Goal: Find specific page/section: Find specific page/section

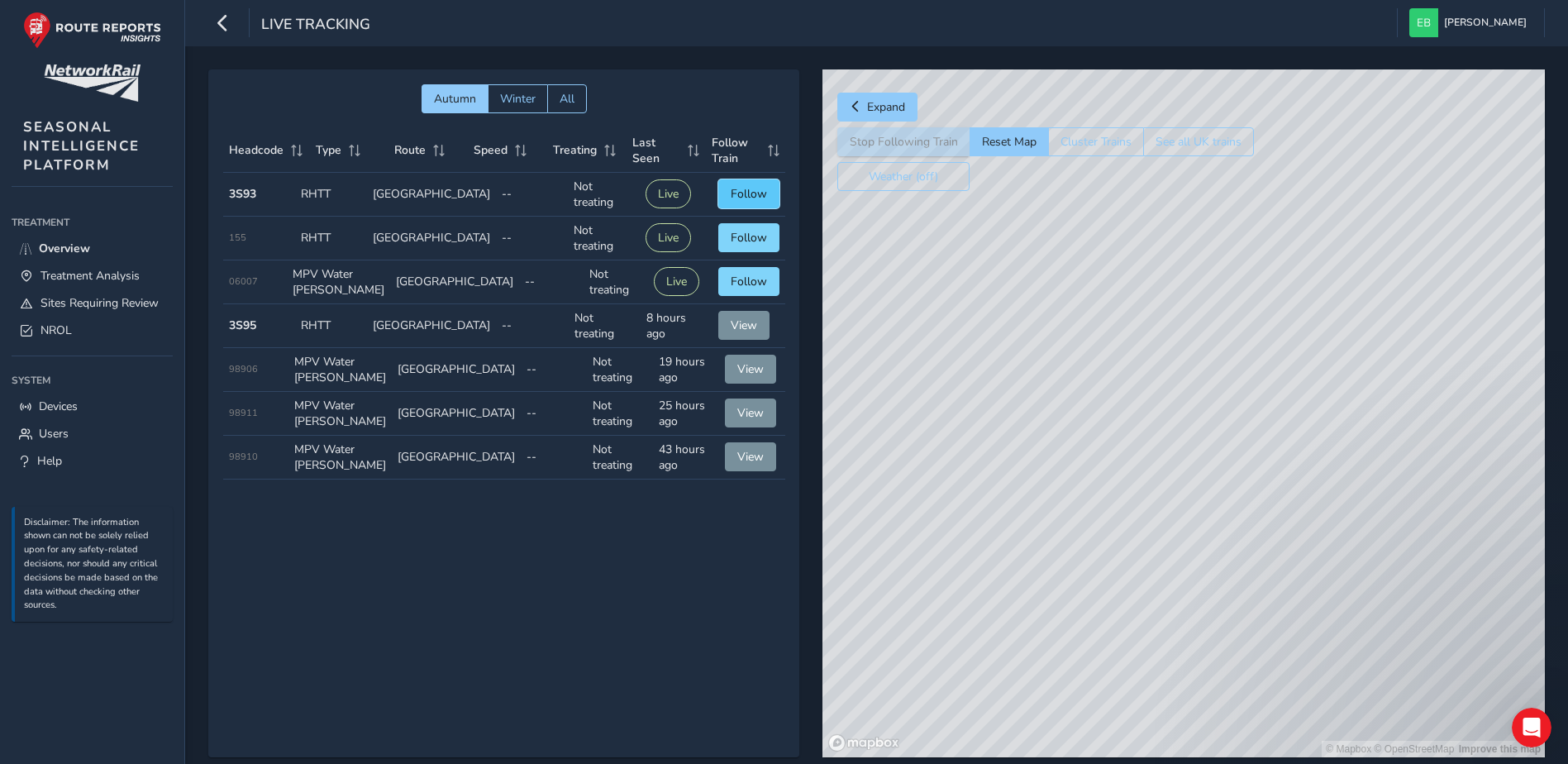
click at [755, 192] on span "Follow" at bounding box center [748, 194] width 36 height 16
click at [107, 305] on span "Sites Requiring Review" at bounding box center [100, 303] width 118 height 16
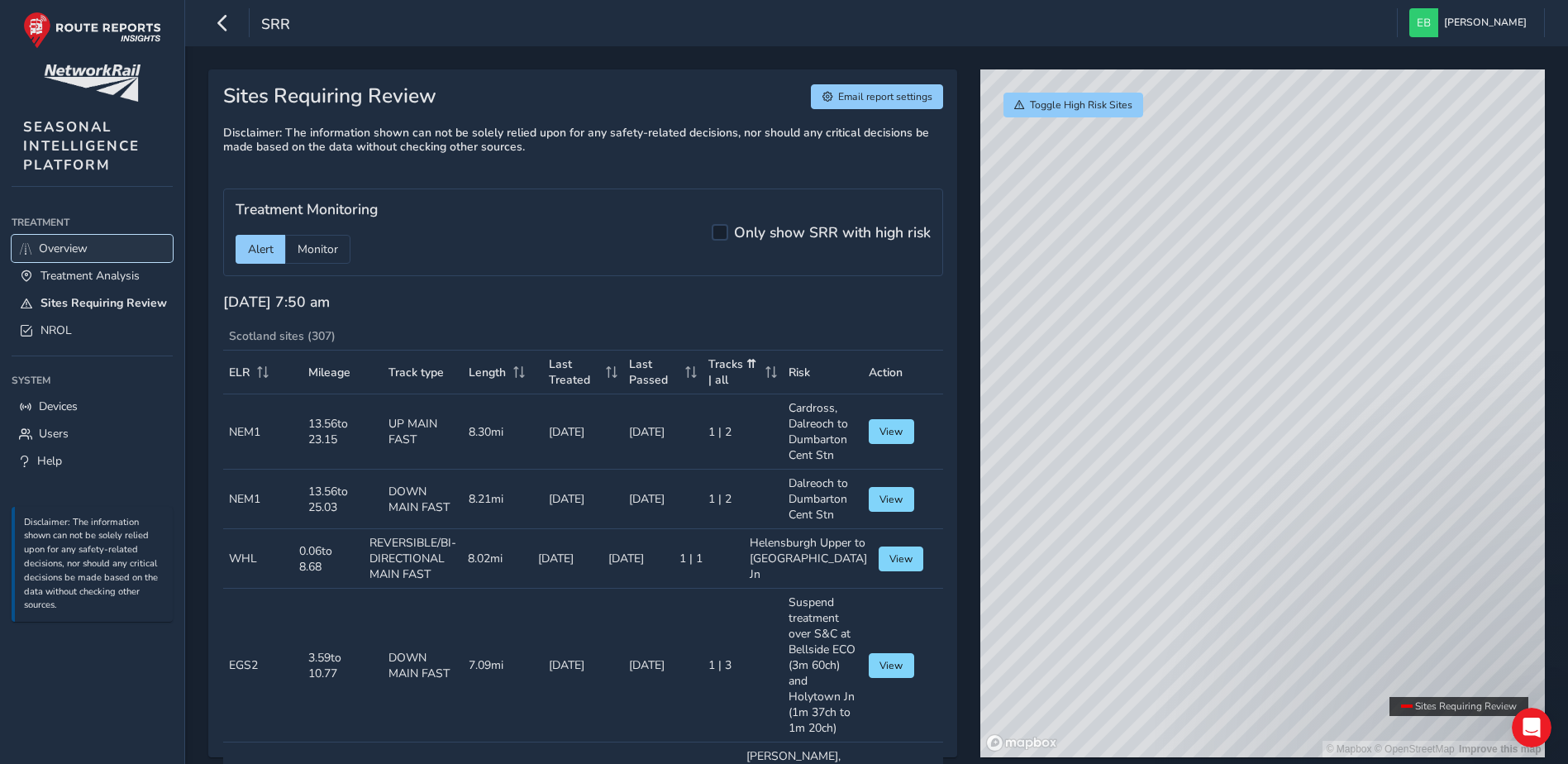
click at [115, 251] on link "Overview" at bounding box center [92, 248] width 161 height 27
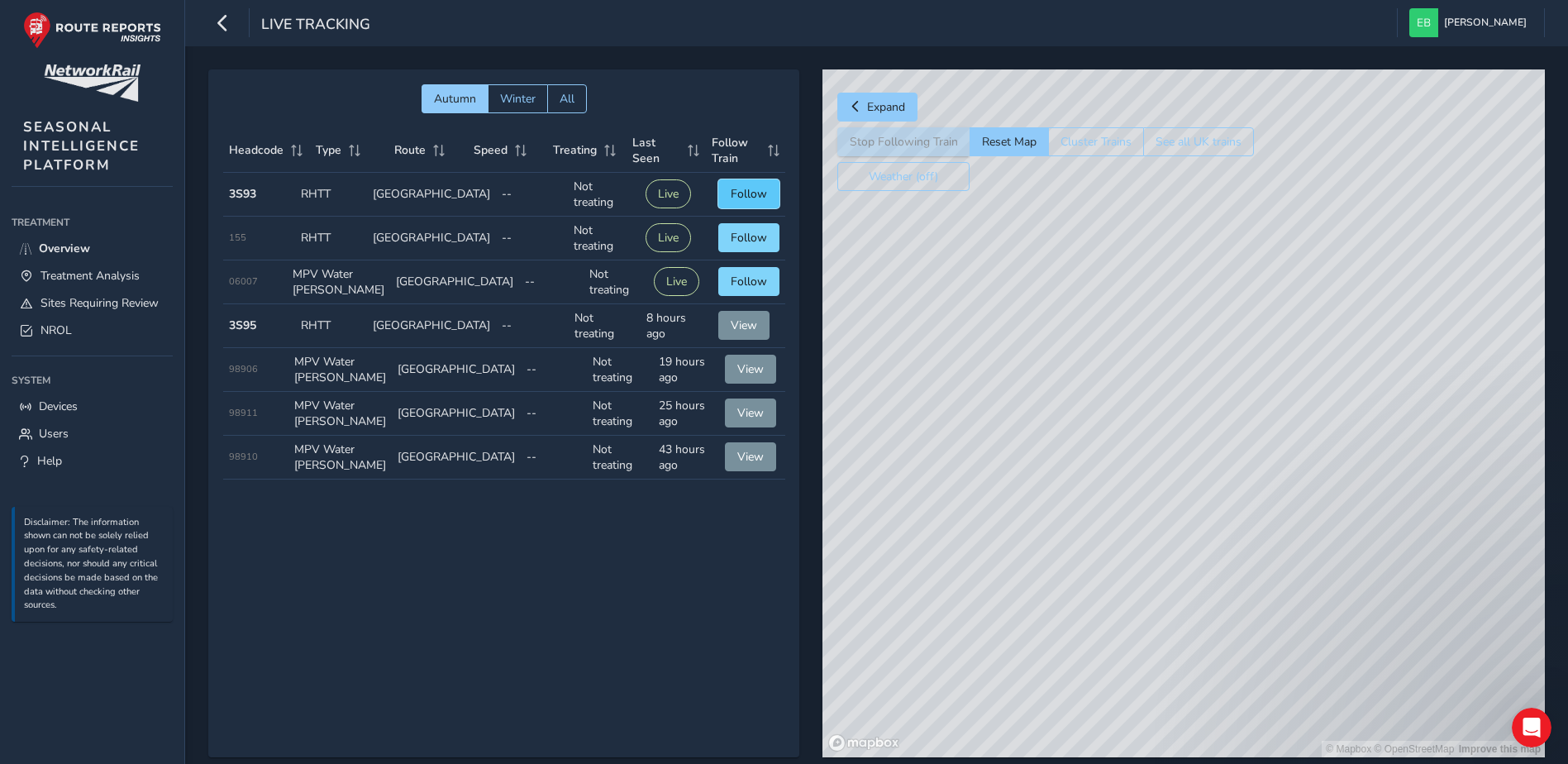
click at [739, 188] on span "Follow" at bounding box center [748, 194] width 36 height 16
click at [1190, 403] on div "© Mapbox © OpenStreetMap Improve this map © Maxar" at bounding box center [1183, 414] width 722 height 688
click at [78, 281] on span "Treatment Analysis" at bounding box center [90, 276] width 99 height 16
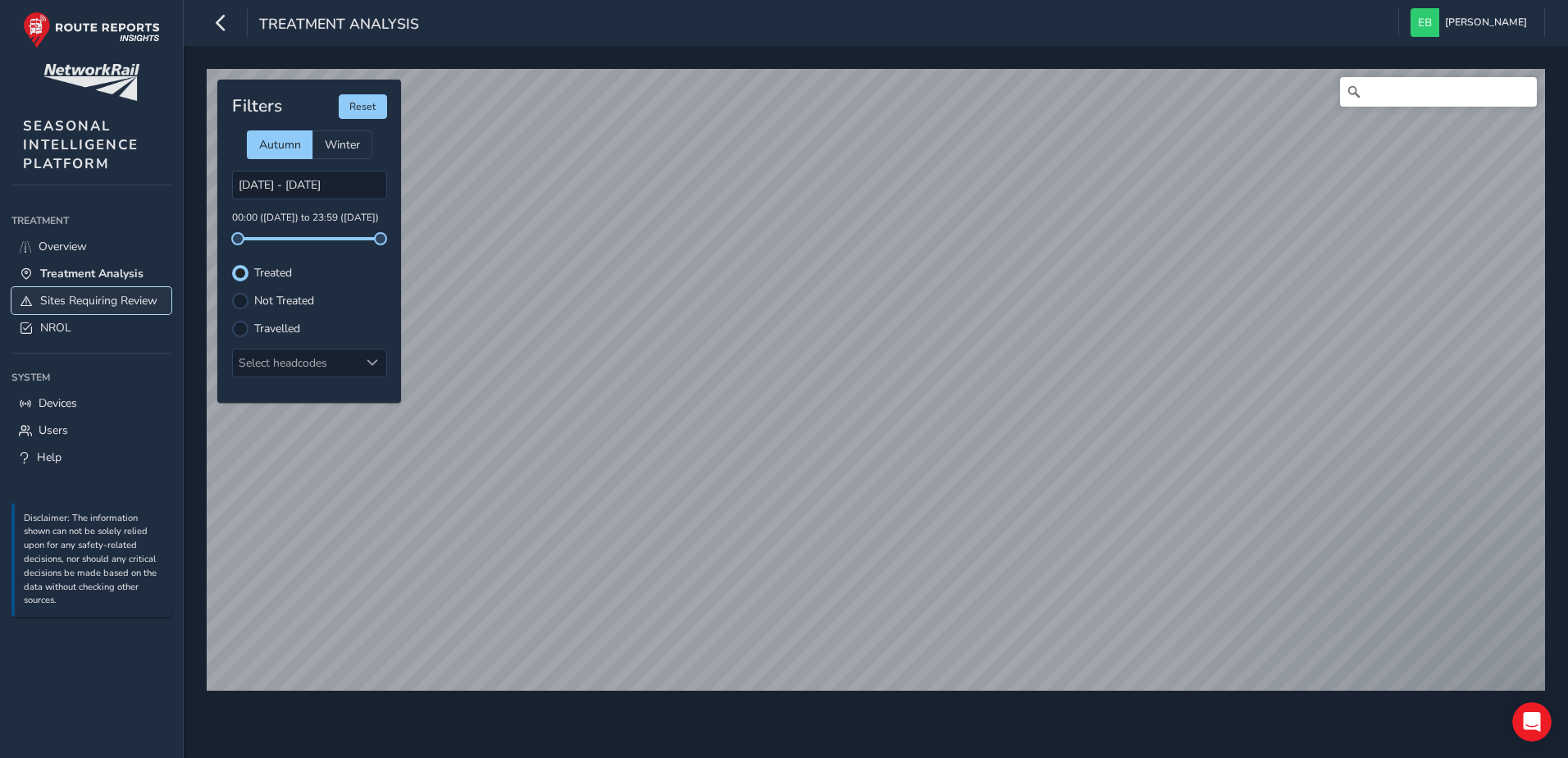
click at [85, 301] on span "Sites Requiring Review" at bounding box center [99, 301] width 117 height 16
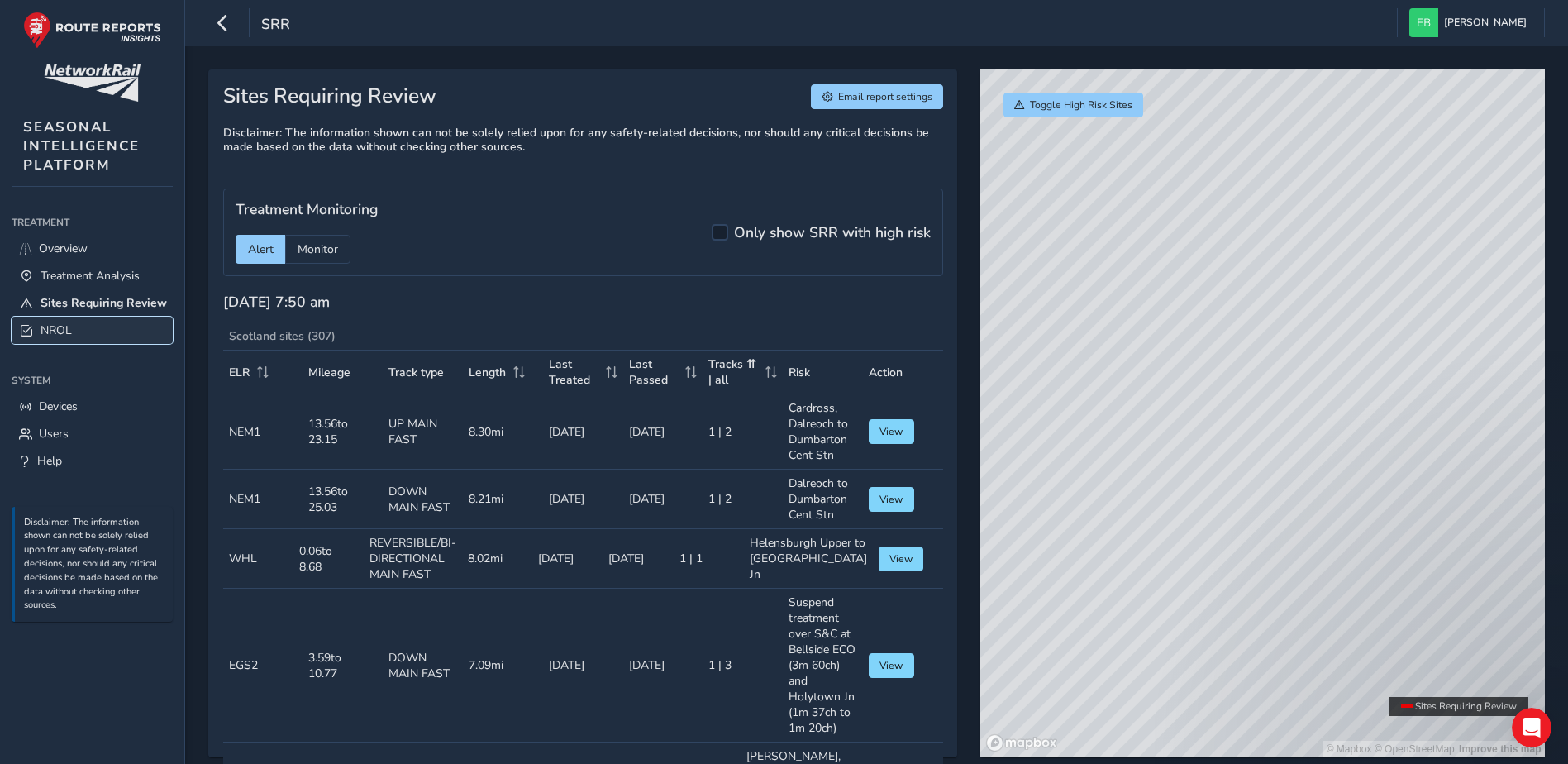
click at [86, 326] on link "NROL" at bounding box center [92, 330] width 161 height 27
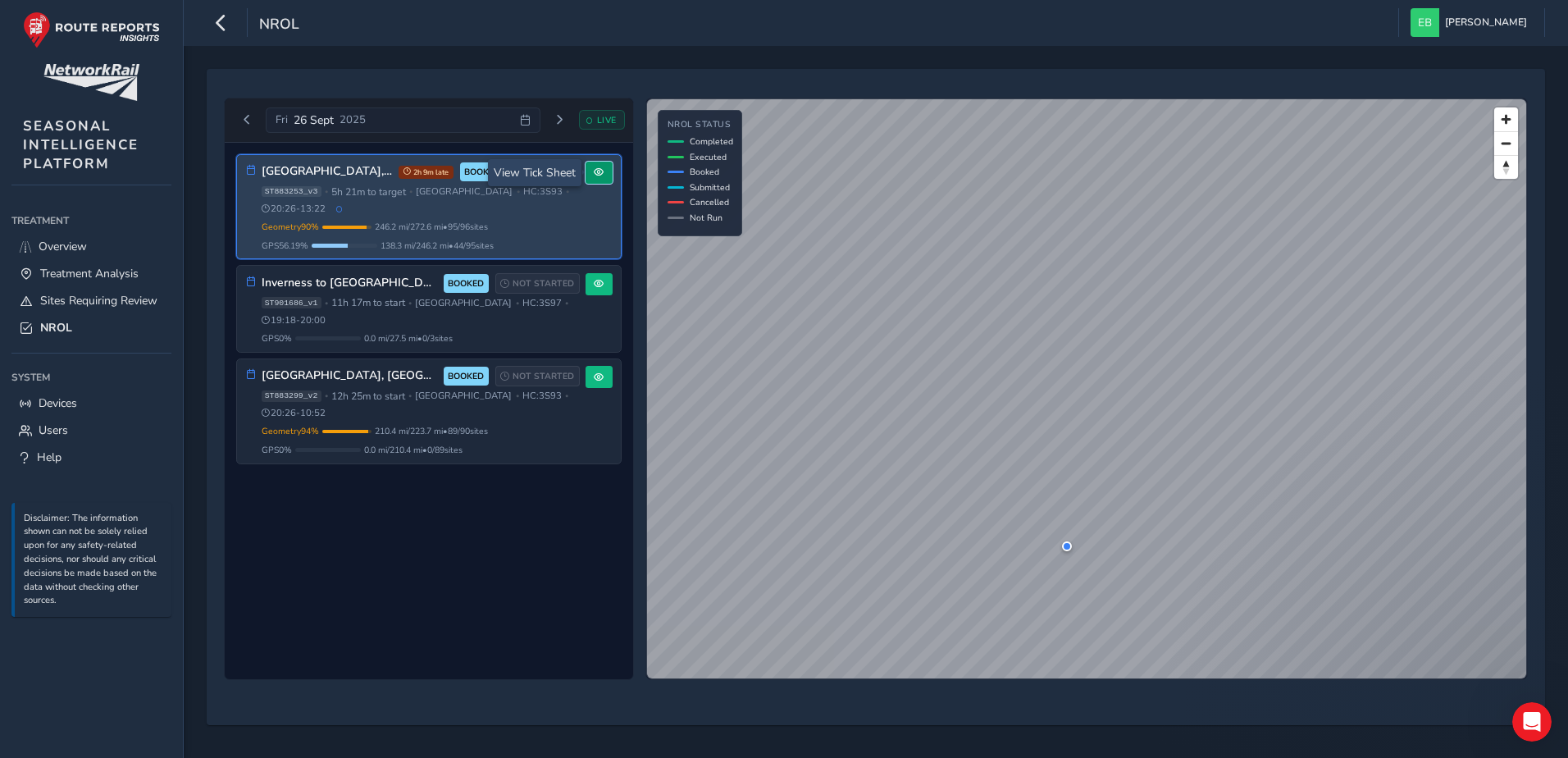
click at [604, 178] on button at bounding box center [598, 172] width 27 height 22
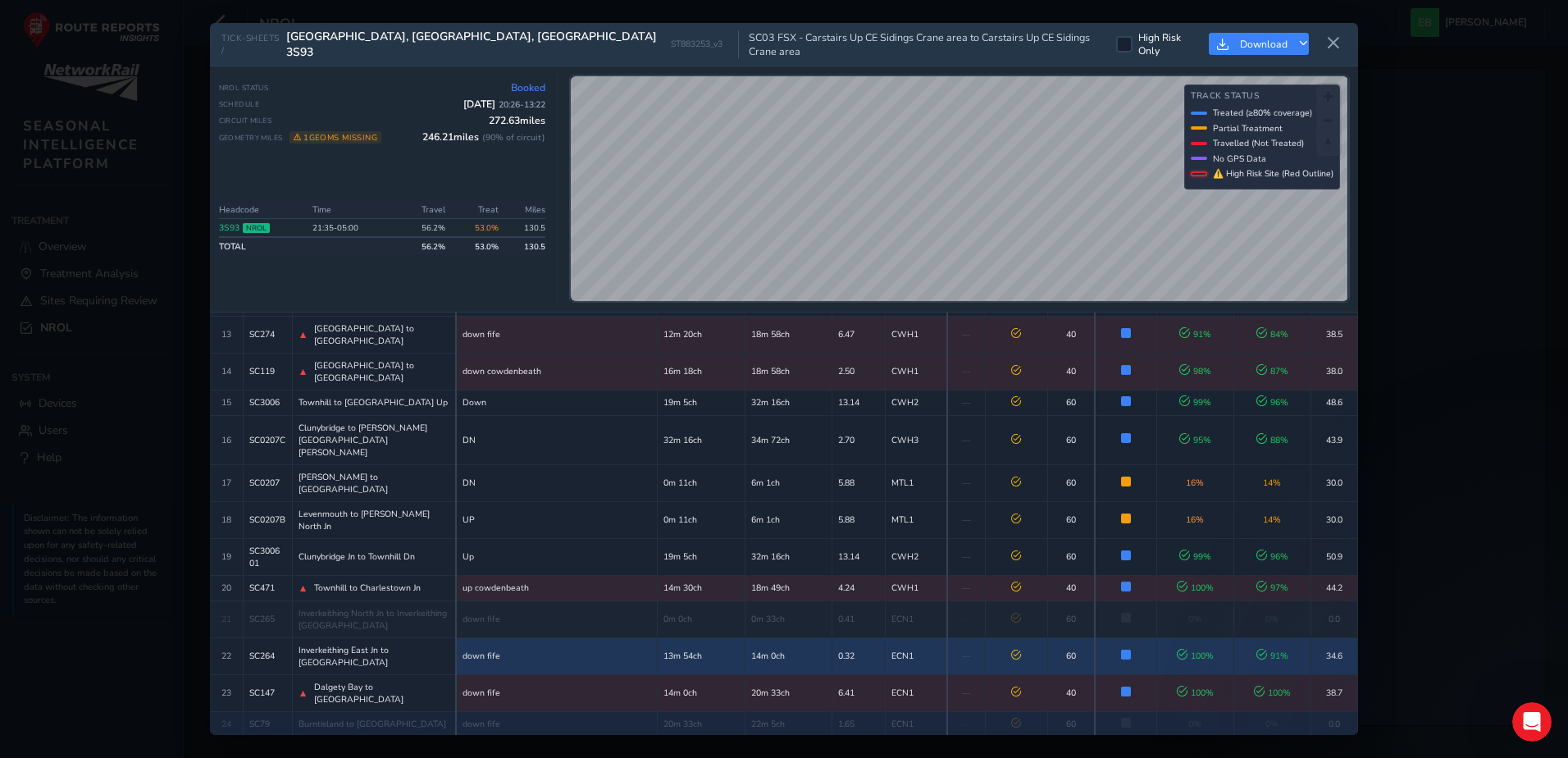
scroll to position [492, 0]
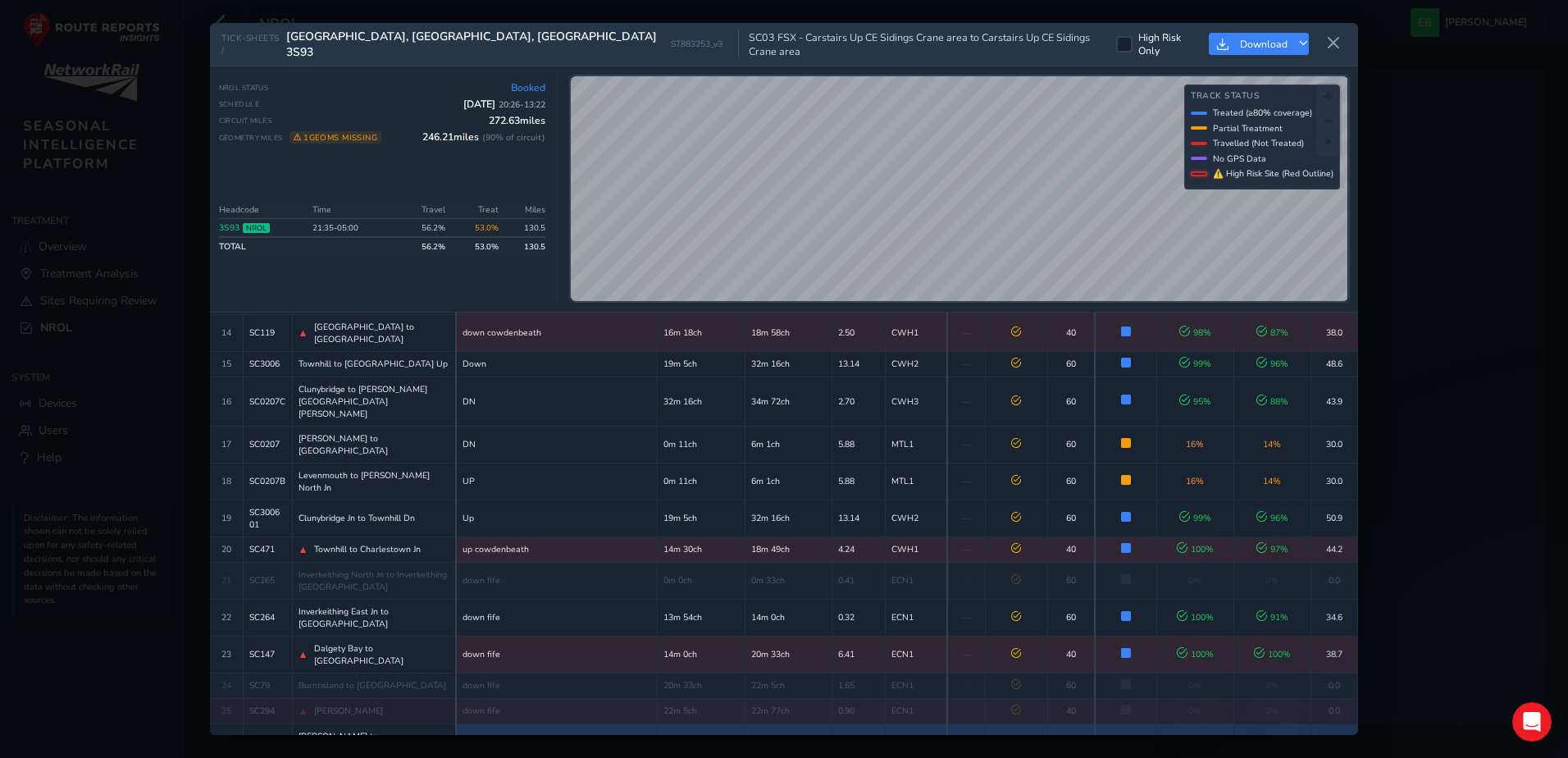
click at [353, 730] on span "Kinghorn to Kirkcaldy" at bounding box center [374, 742] width 151 height 25
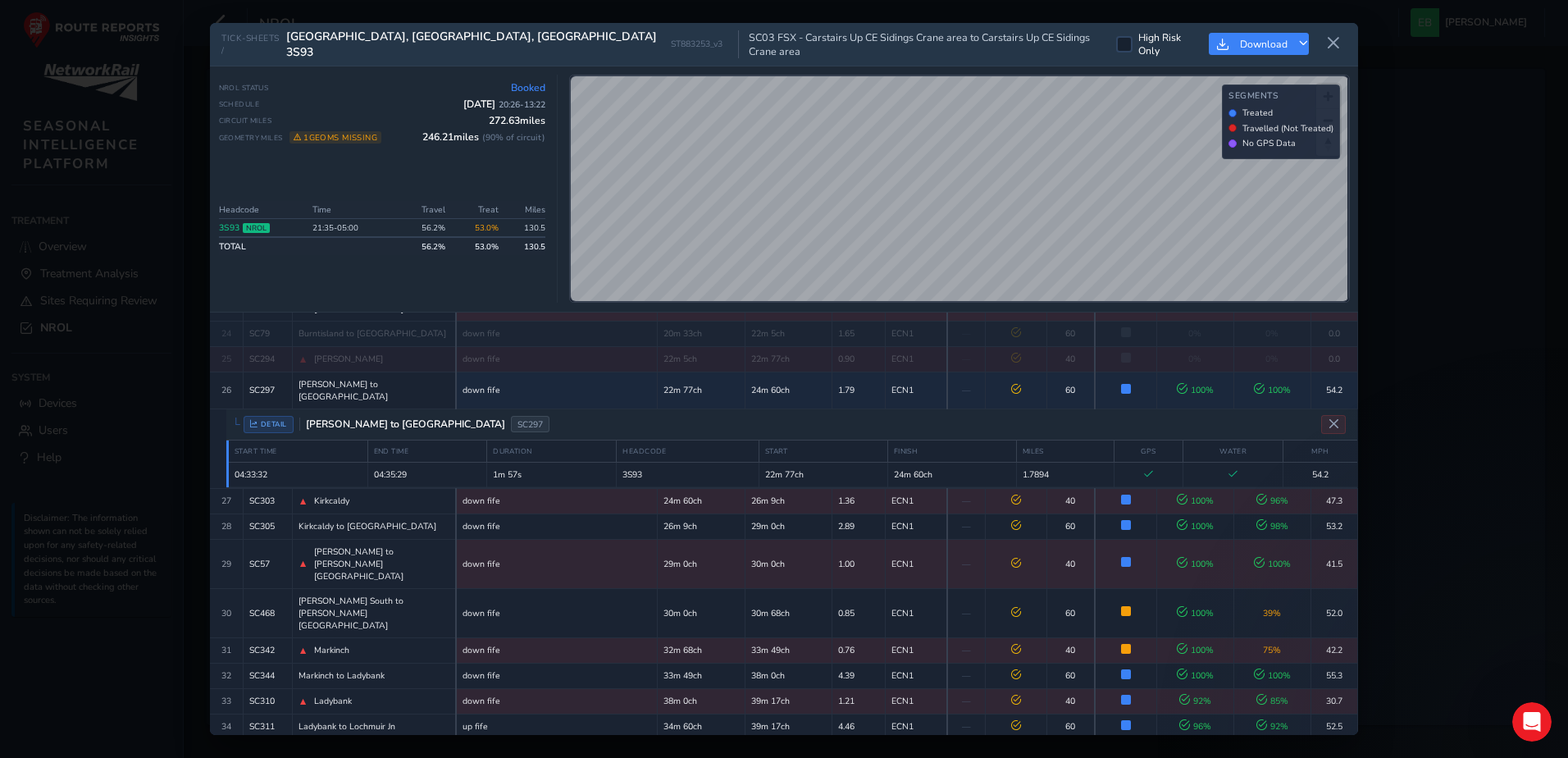
scroll to position [853, 0]
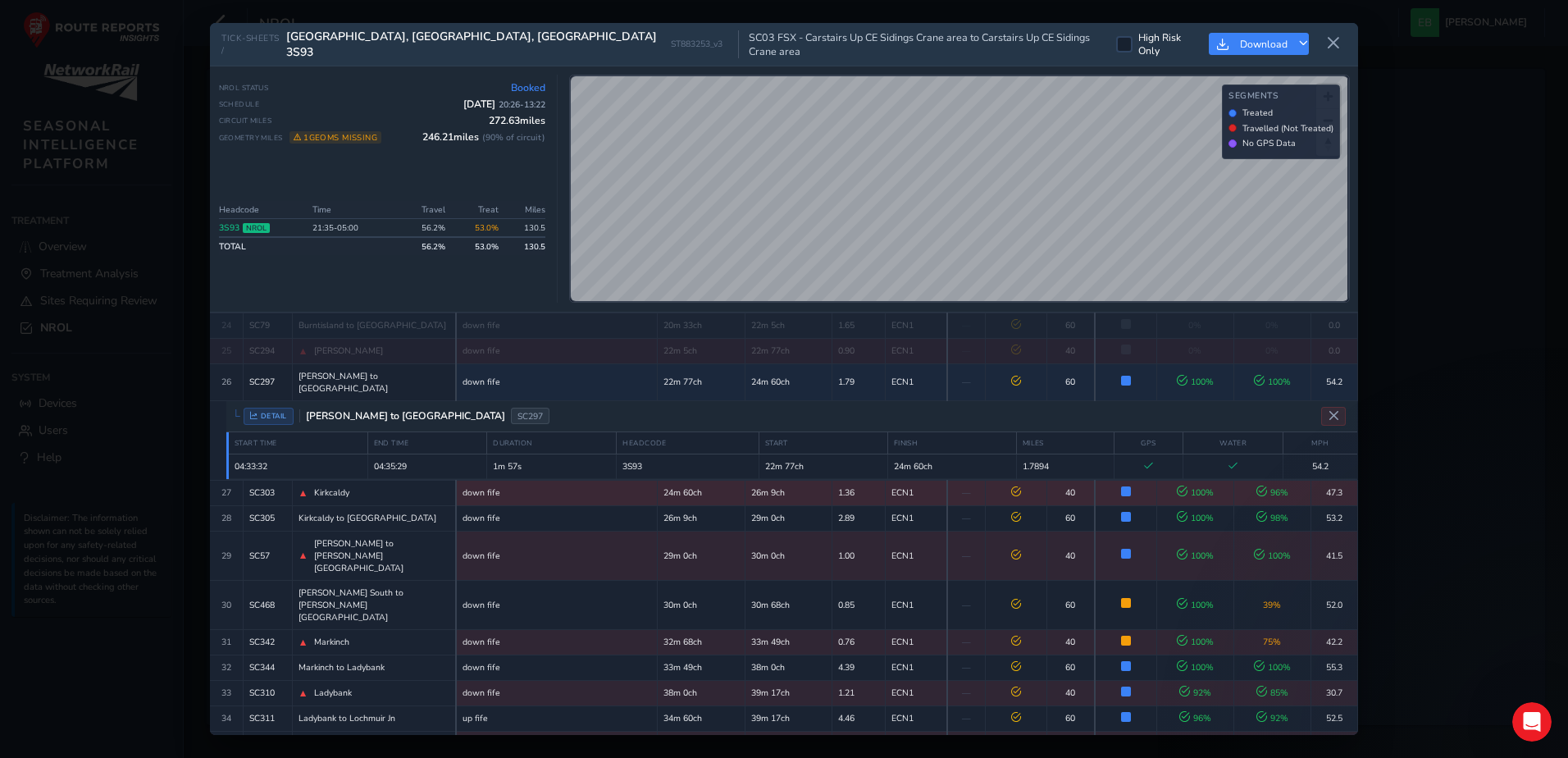
click at [359, 487] on div "▲ Kirkcaldy" at bounding box center [374, 493] width 151 height 13
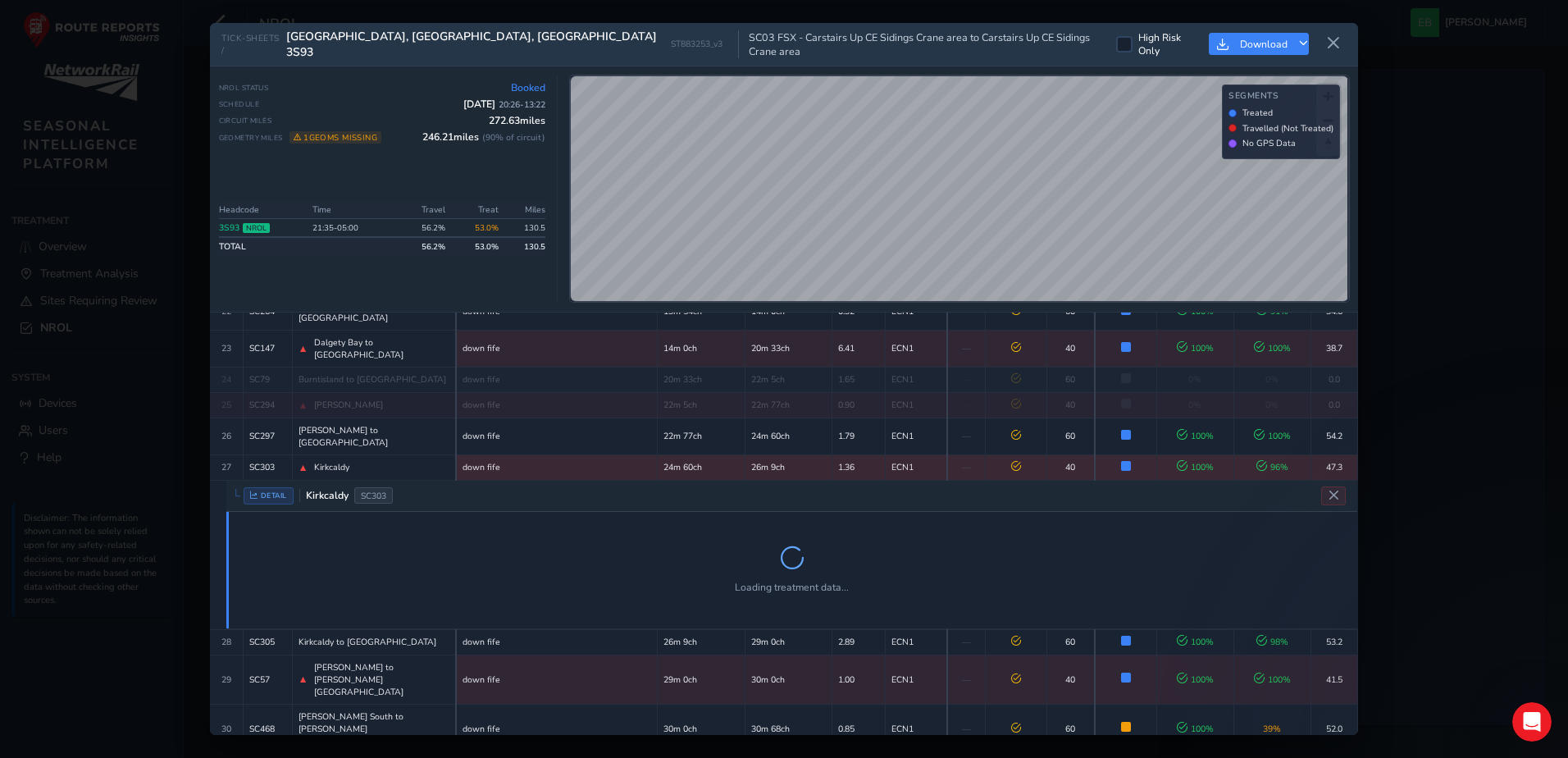
scroll to position [796, 0]
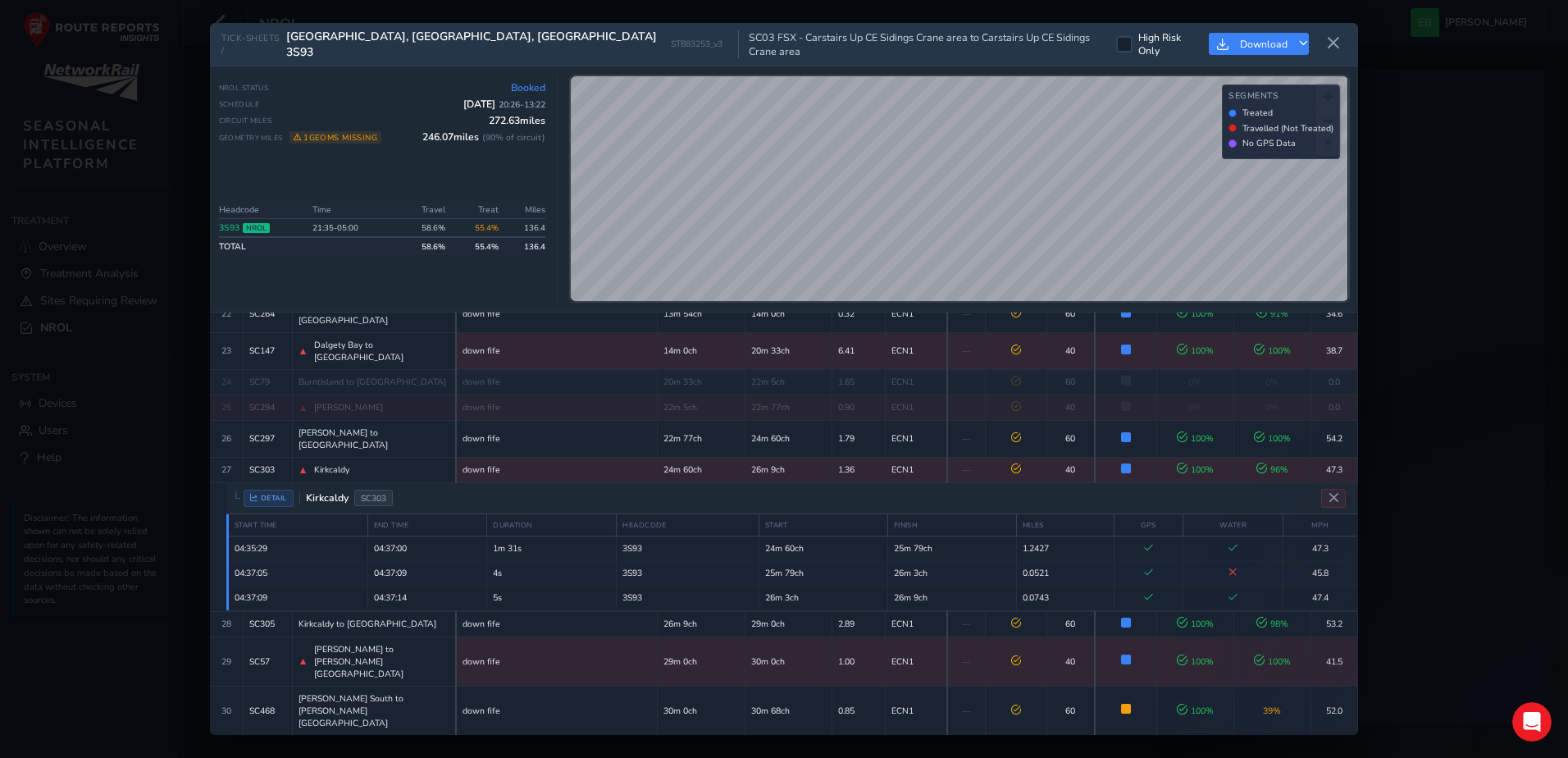
click at [413, 483] on div "DETAIL Kirkcaldy SC303" at bounding box center [792, 499] width 1130 height 32
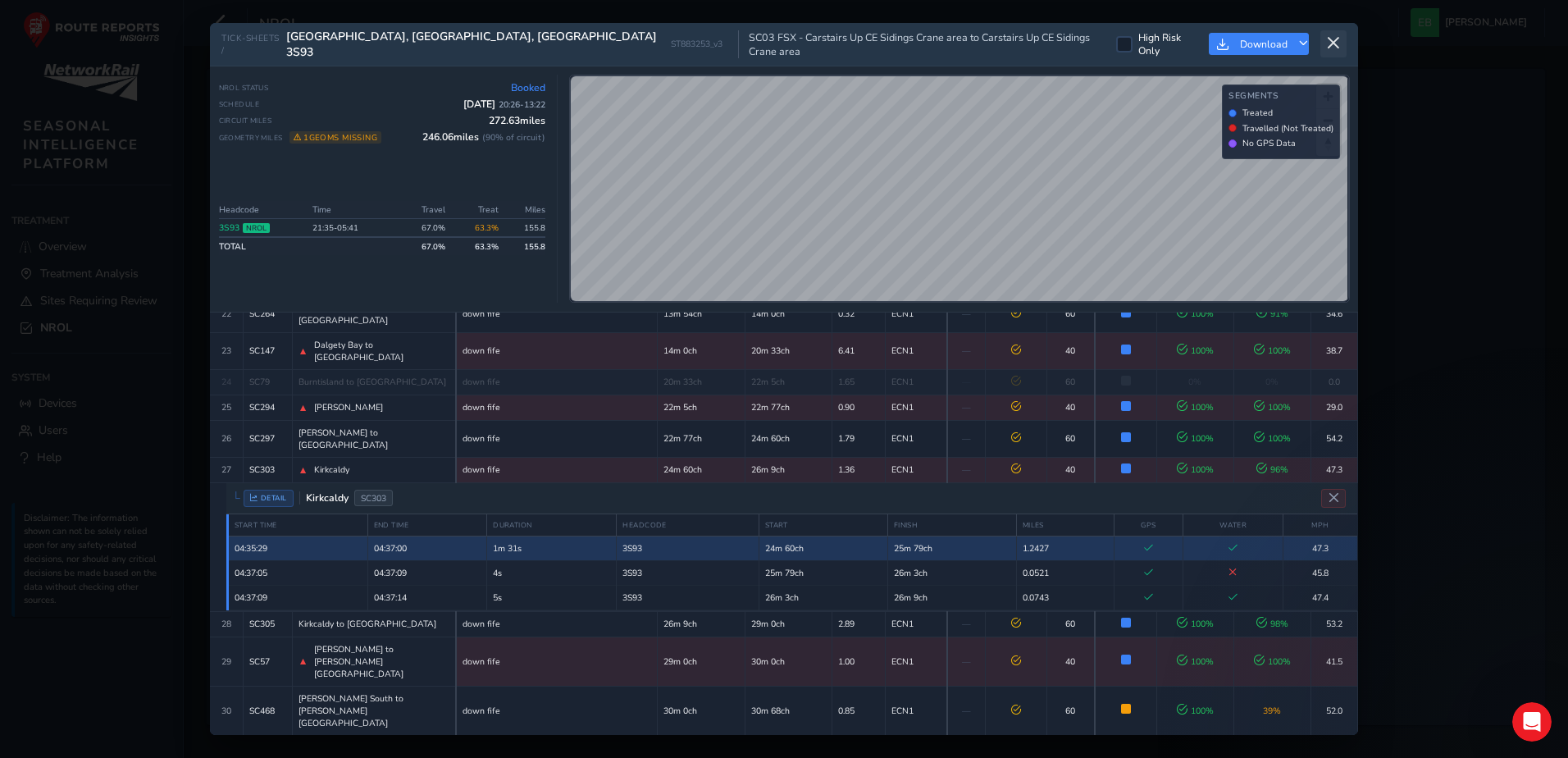
click at [1335, 46] on icon at bounding box center [1333, 43] width 15 height 15
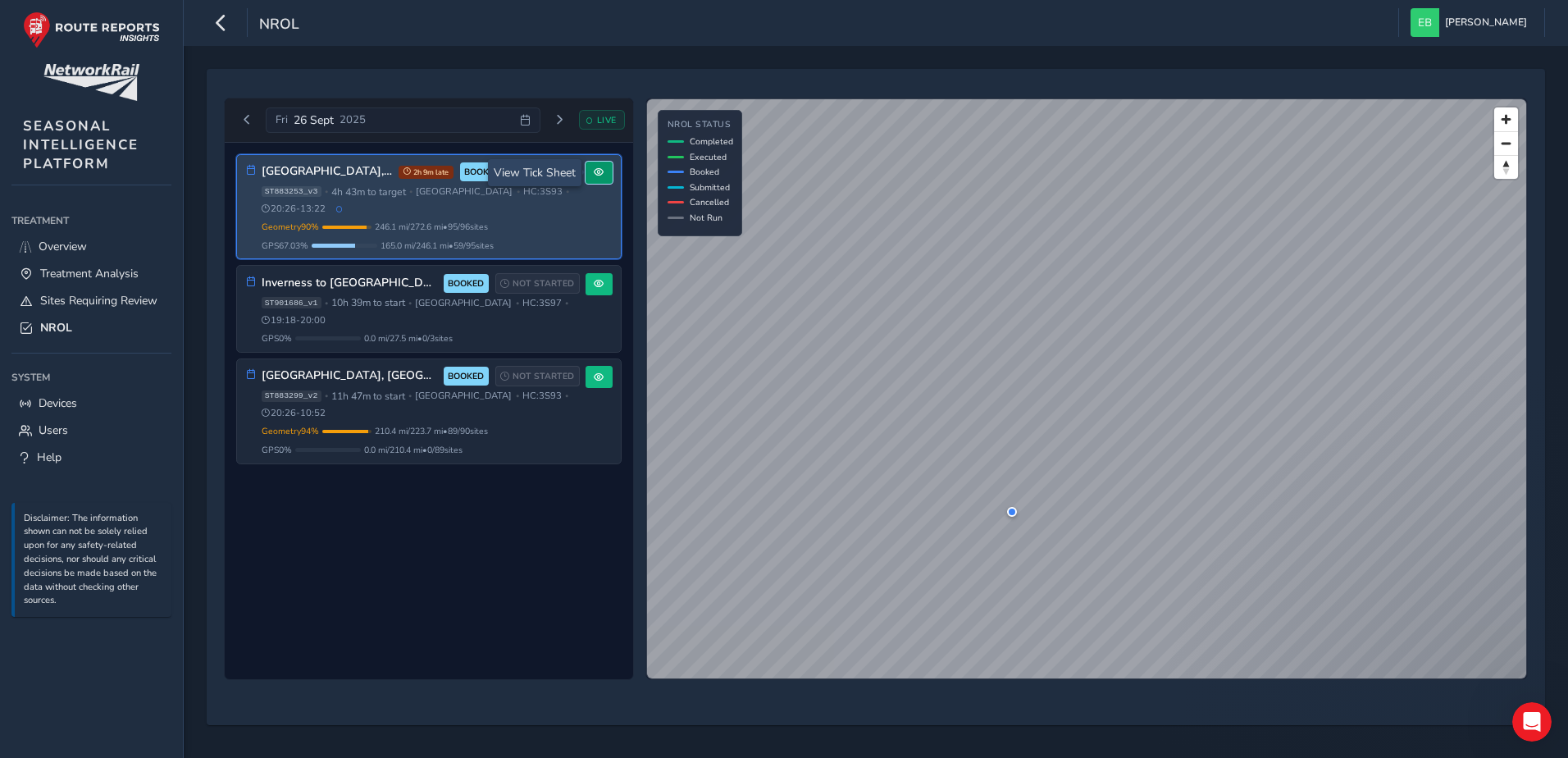
click at [601, 179] on button at bounding box center [598, 172] width 27 height 22
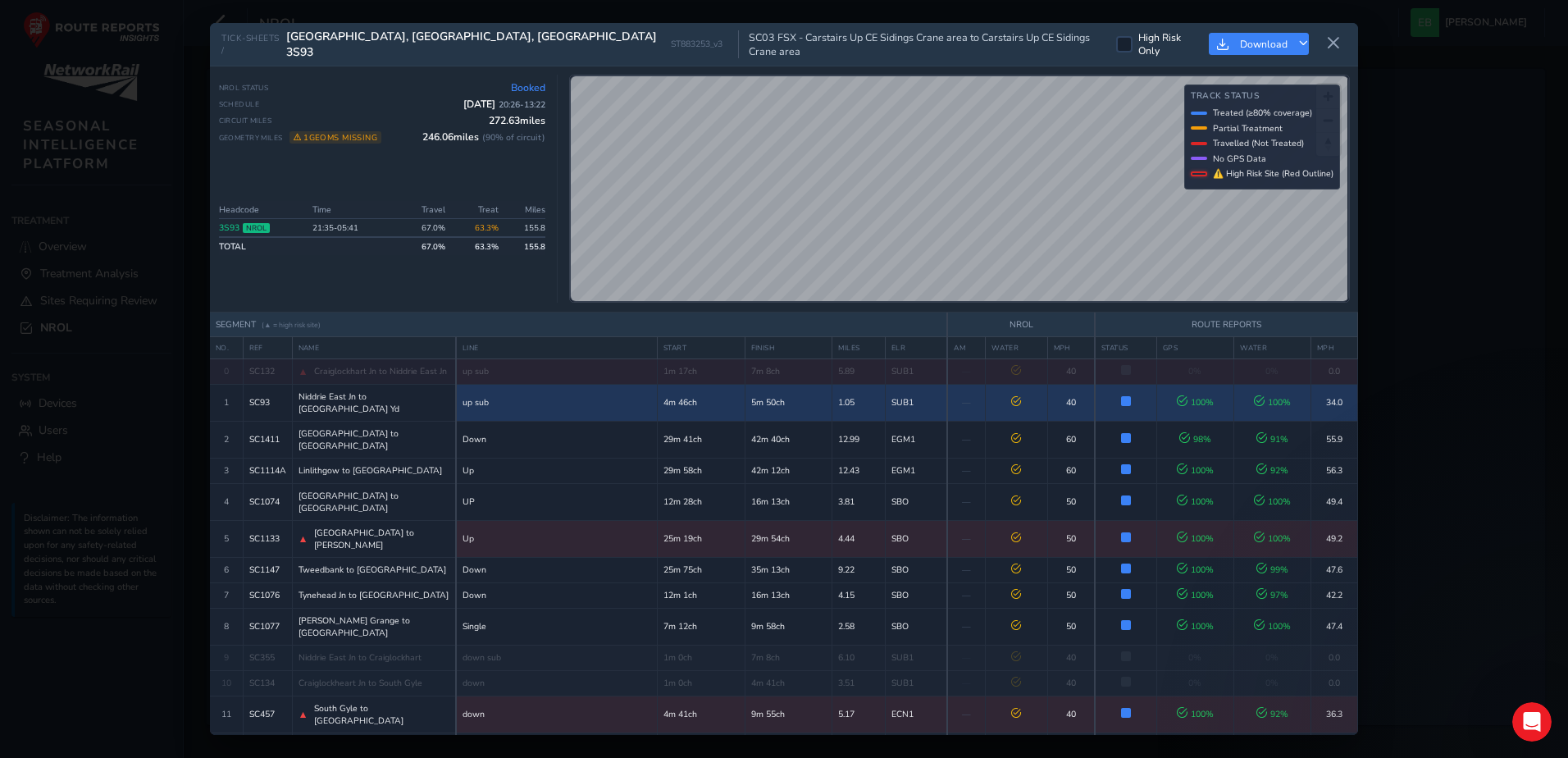
click at [677, 402] on td "4m 46ch" at bounding box center [701, 403] width 88 height 37
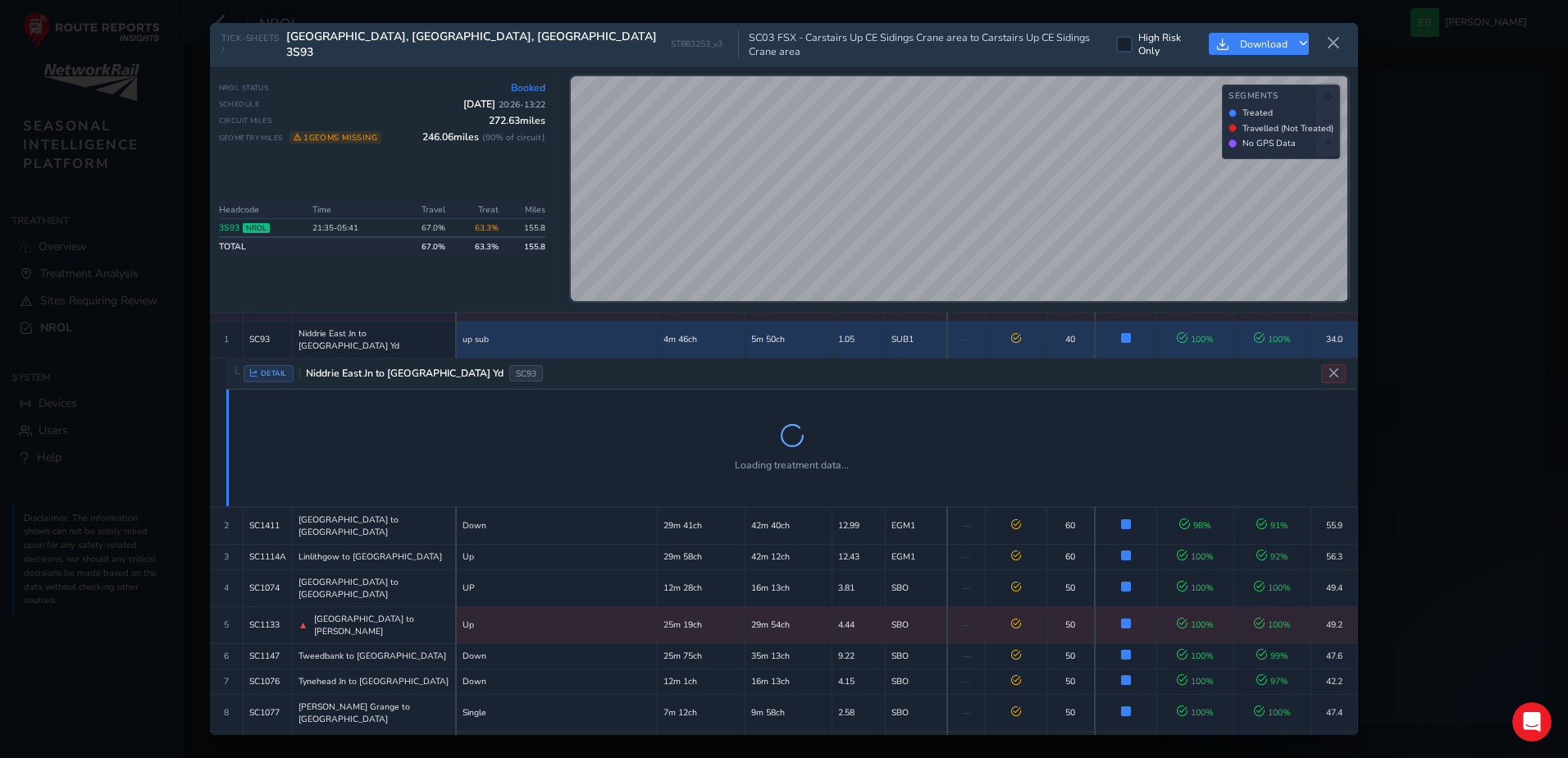
scroll to position [73, 0]
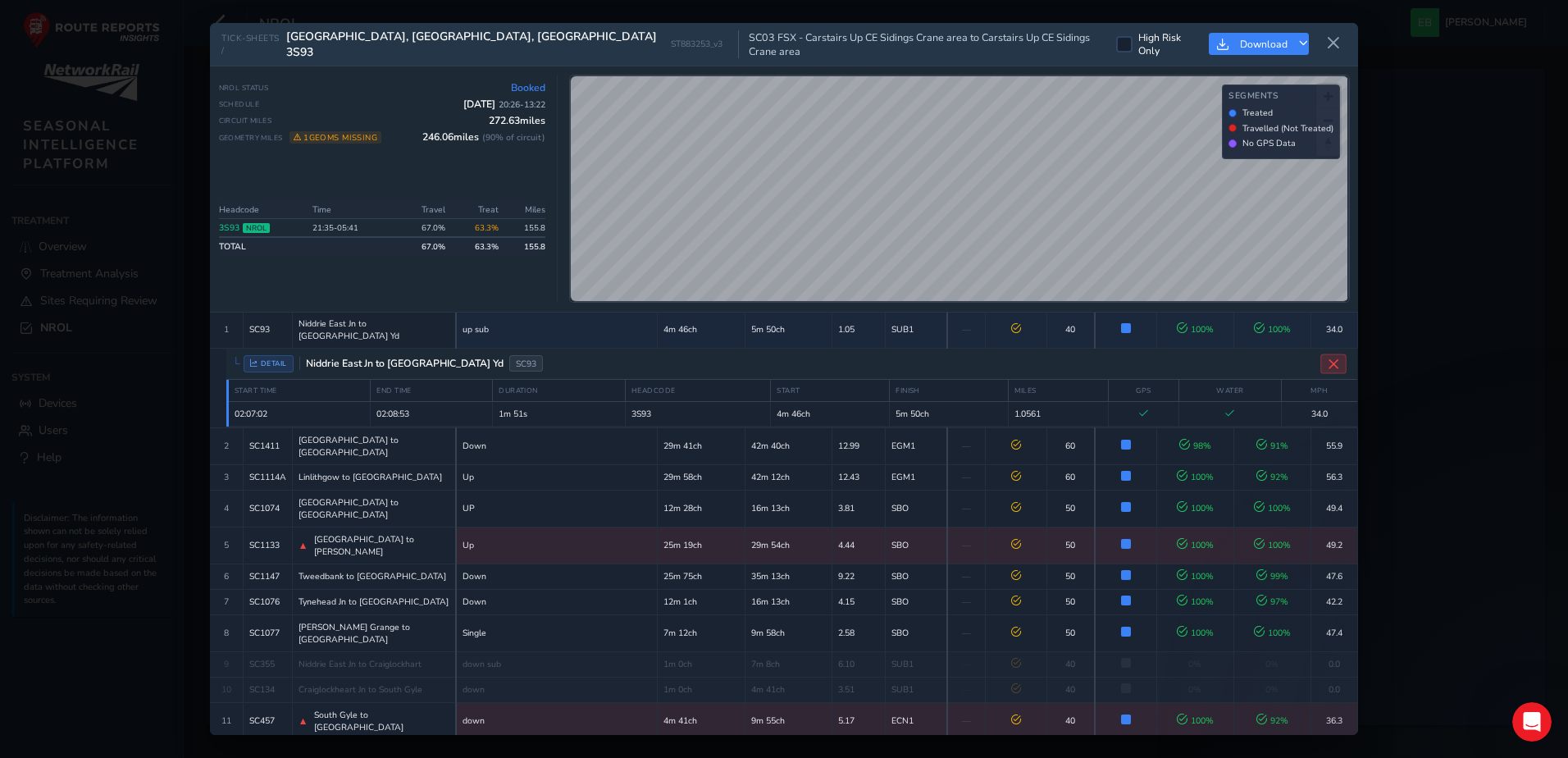
click at [1320, 354] on button "Close detail view" at bounding box center [1334, 363] width 26 height 19
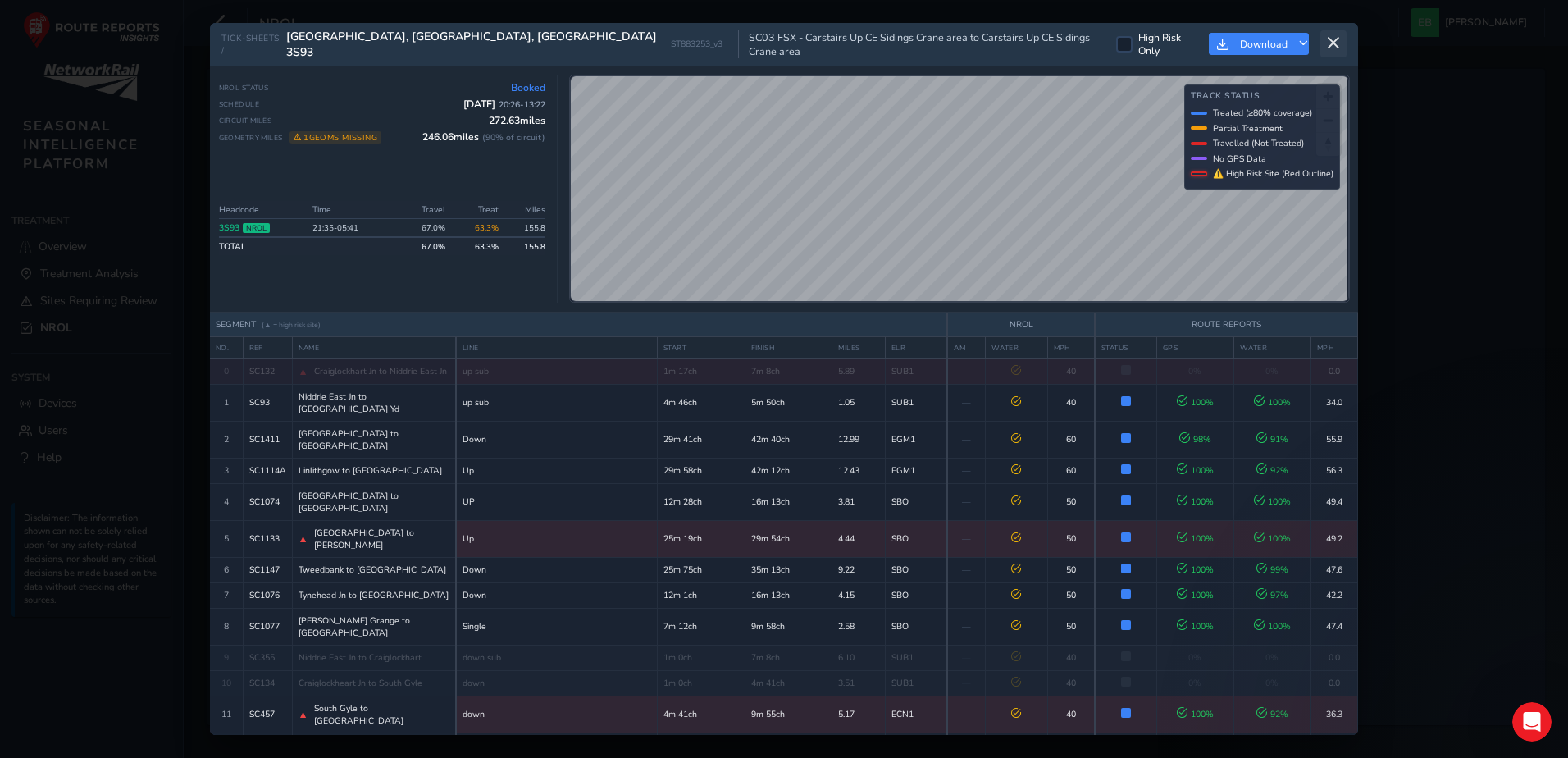
click at [1323, 36] on button at bounding box center [1334, 44] width 26 height 27
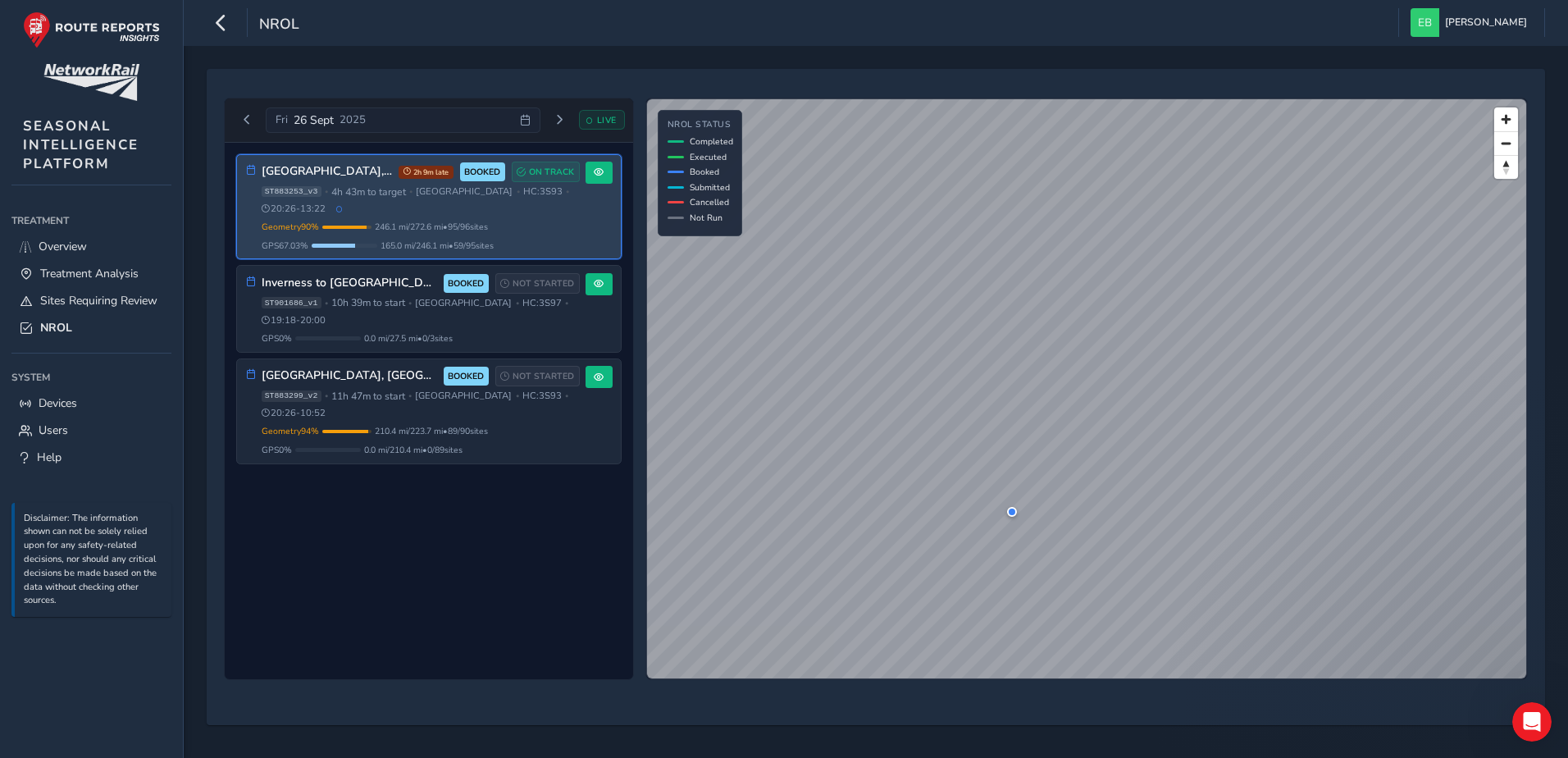
click at [566, 198] on div "ST883253_v3 • 4h 43m to target • Scotland • HC: 3S93 • 20:26 - 13:22" at bounding box center [421, 200] width 318 height 31
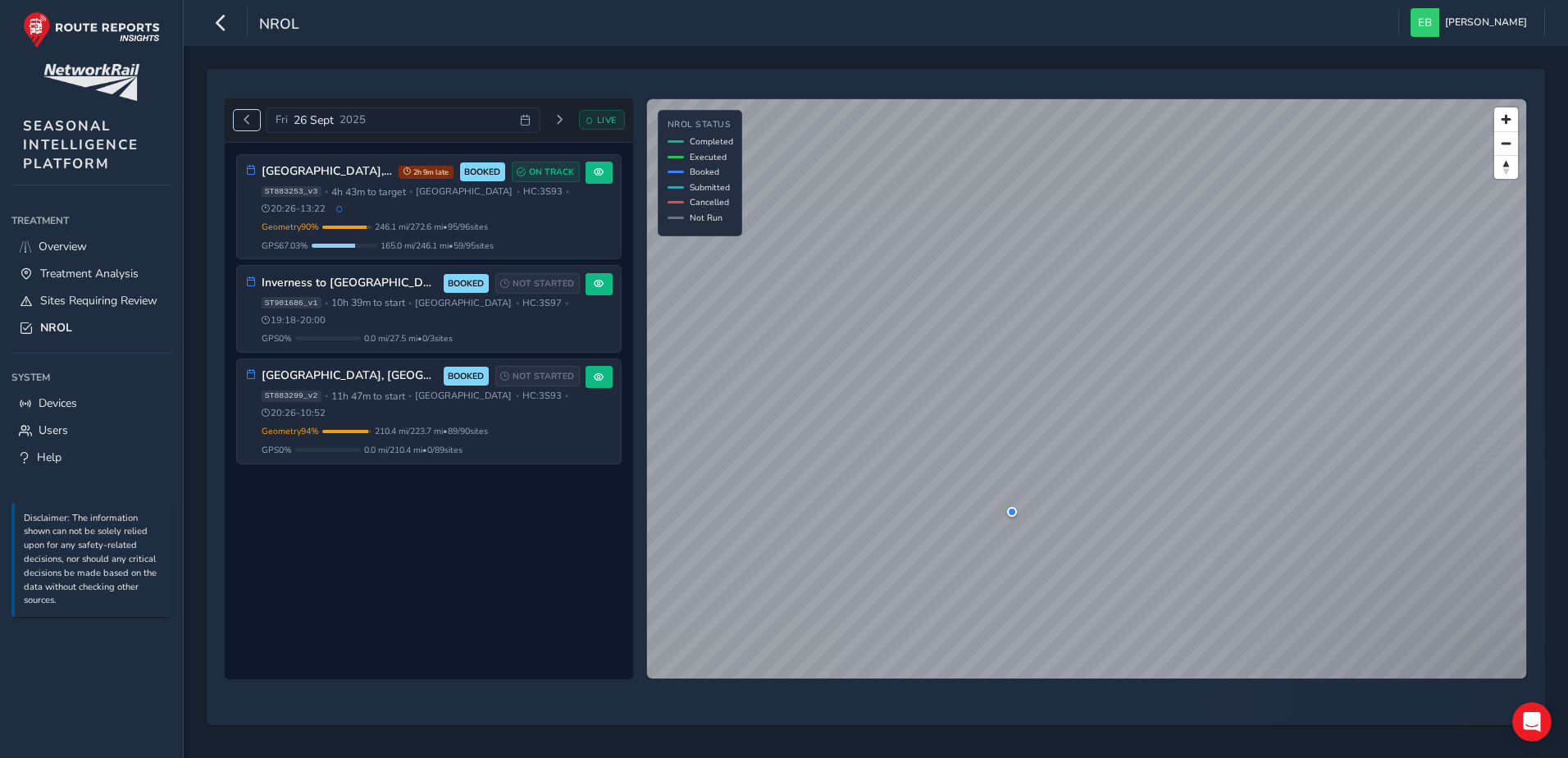
click at [248, 119] on span "Previous day" at bounding box center [246, 119] width 10 height 10
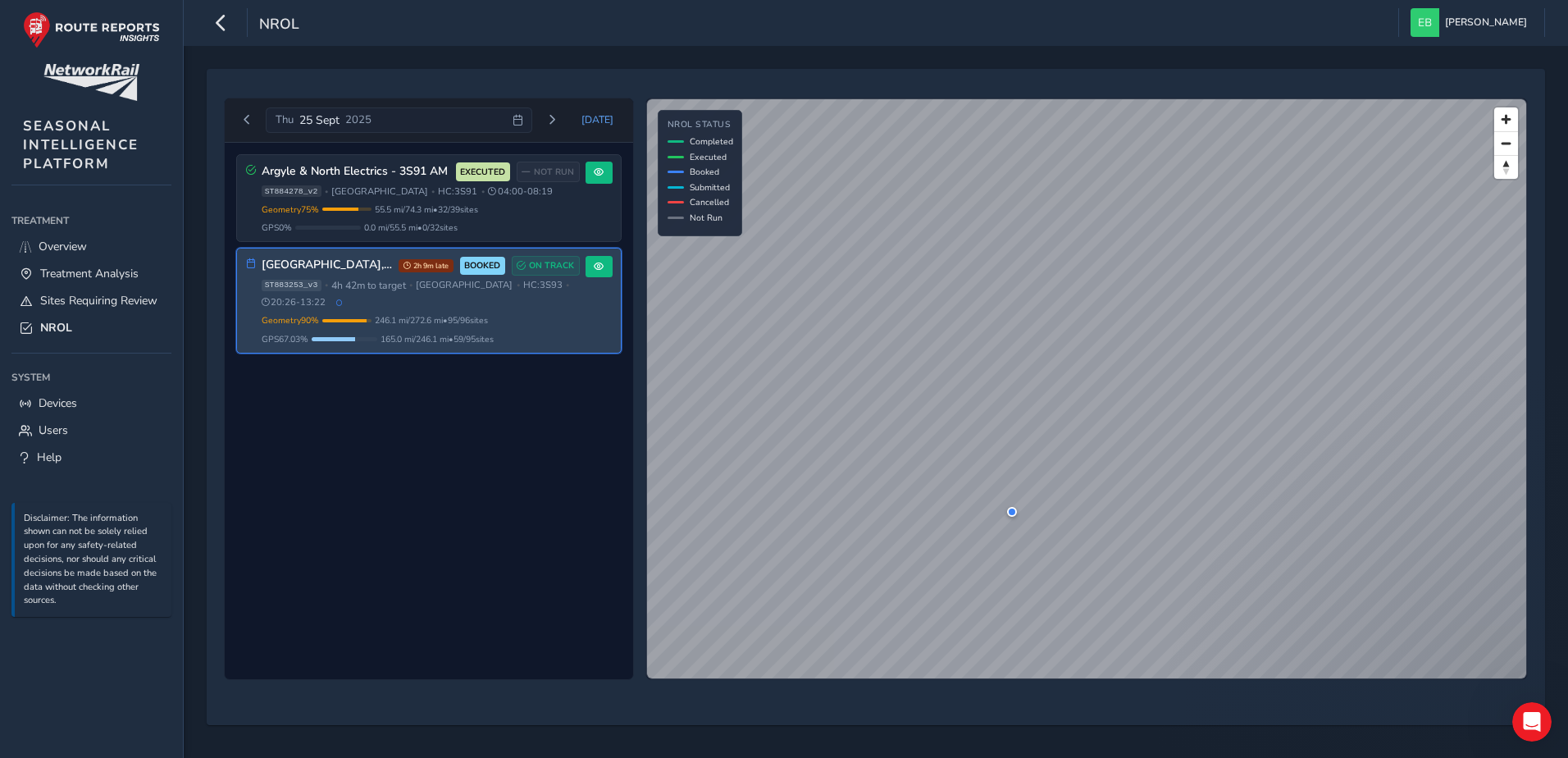
click at [563, 306] on div "ST883253_v3 • 4h 42m to target • Scotland • HC: 3S93 • 20:26 - 13:22" at bounding box center [421, 294] width 318 height 31
click at [318, 276] on div "Central Scotland, Fife, Borders 3S93 2h 9m late BOOKED ON TRACK" at bounding box center [421, 265] width 318 height 20
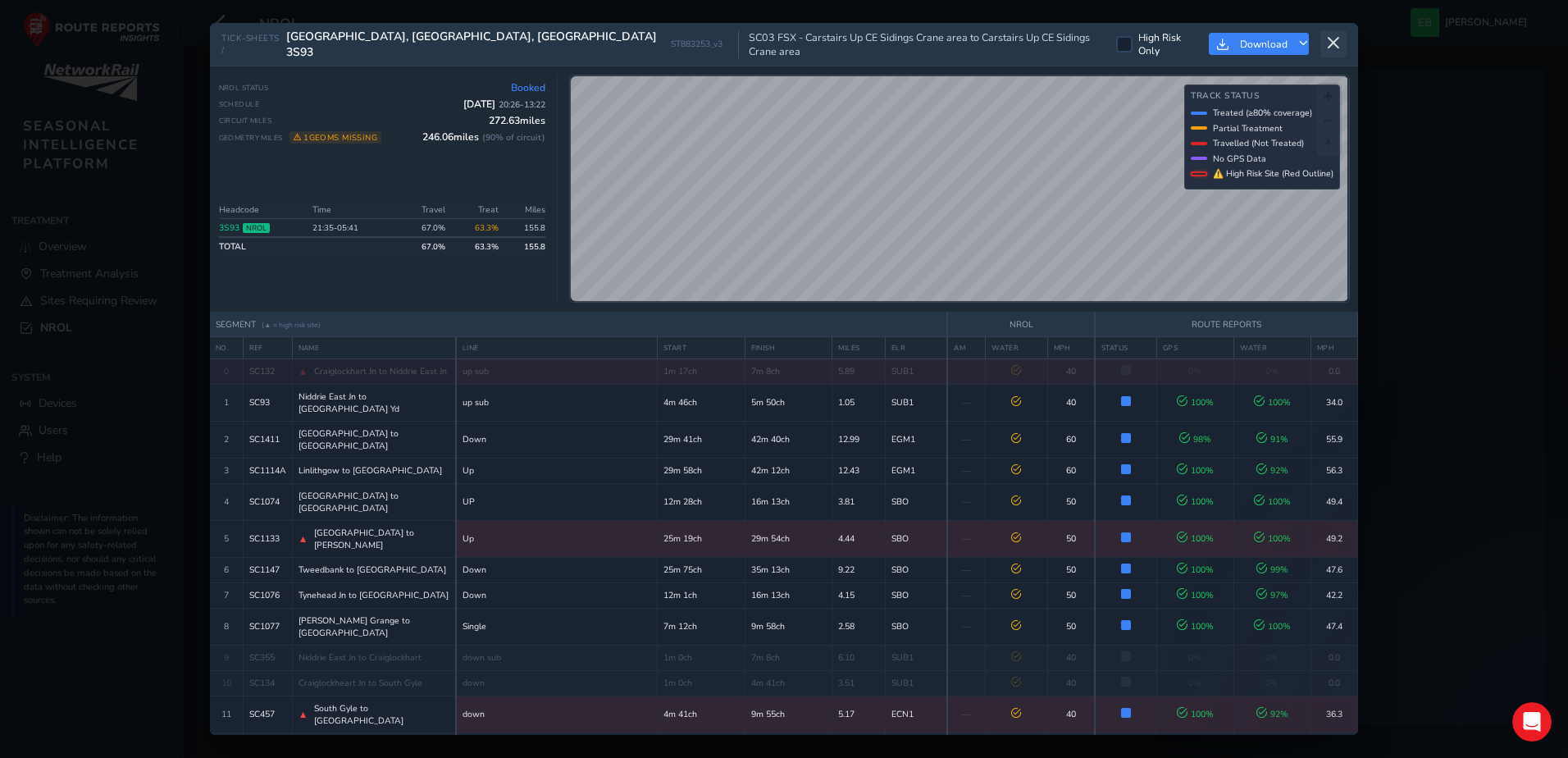
click at [1341, 34] on button at bounding box center [1334, 44] width 26 height 27
click at [1341, 34] on div "NROL Emma Burns Colour Scheme: Dark Dim Light Logout" at bounding box center [876, 23] width 1384 height 46
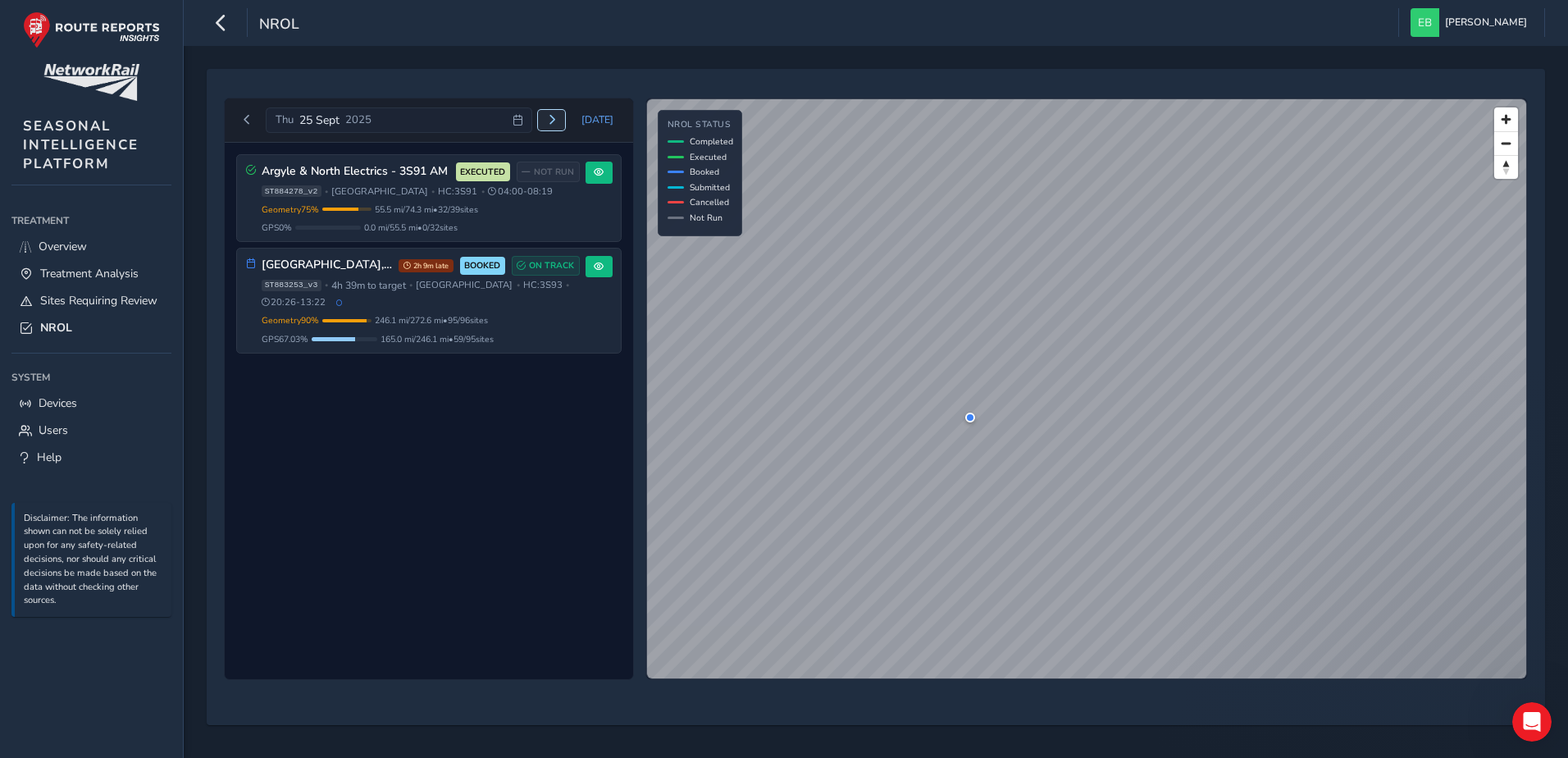
click at [563, 119] on button "Next day" at bounding box center [551, 120] width 27 height 20
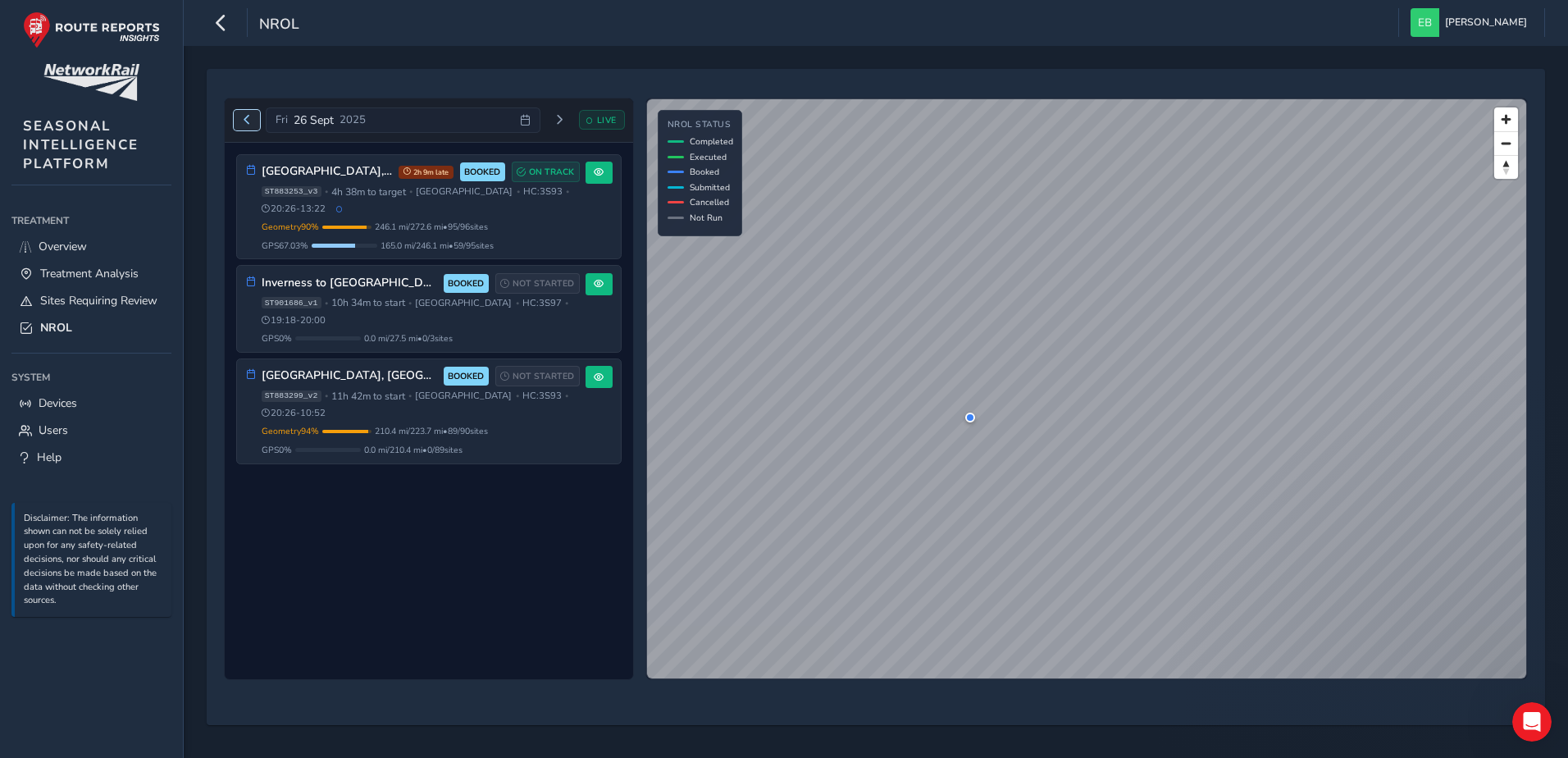
click at [236, 113] on button "Previous day" at bounding box center [247, 120] width 27 height 20
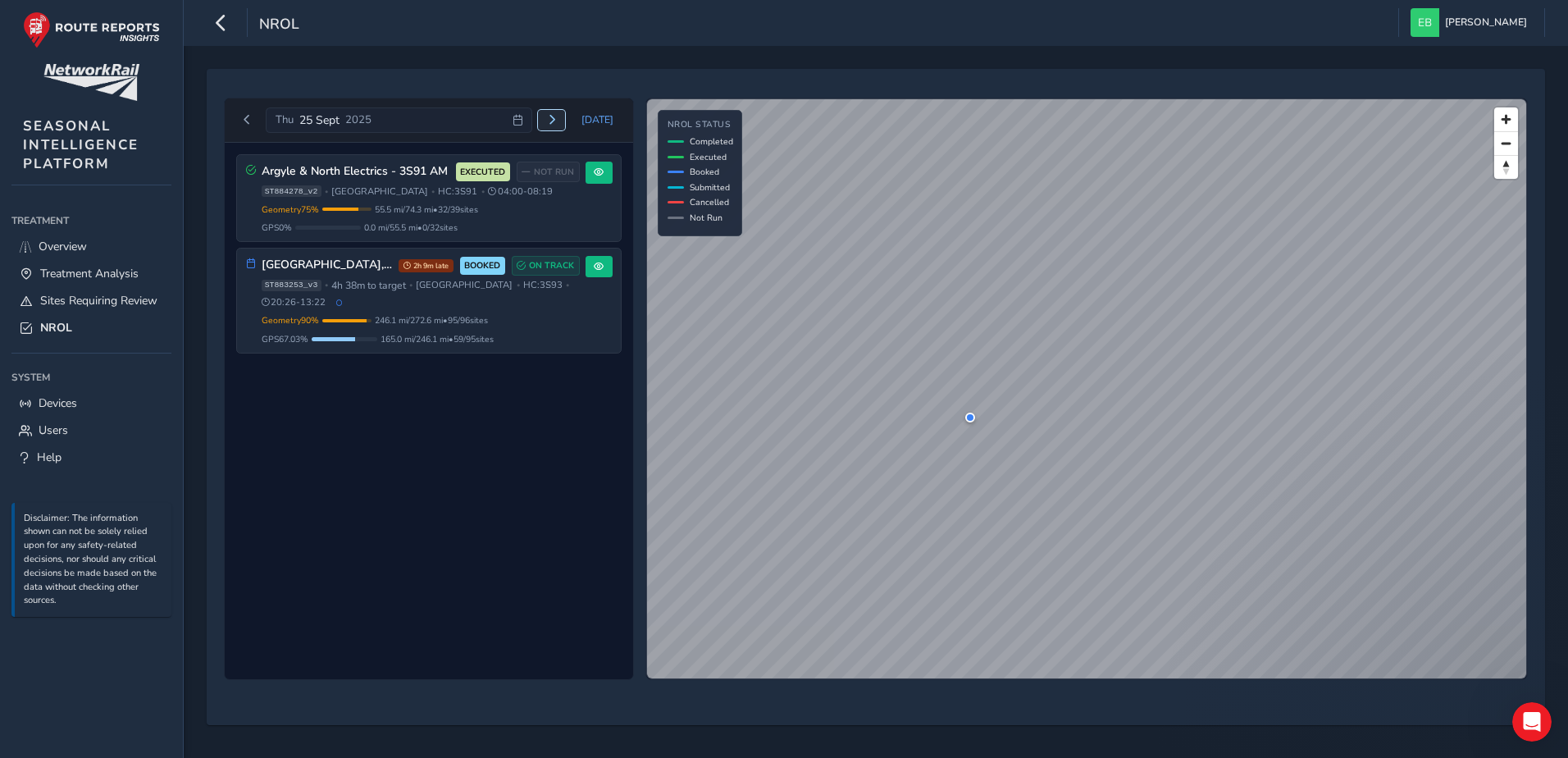
click at [554, 119] on span "Next day" at bounding box center [551, 119] width 10 height 10
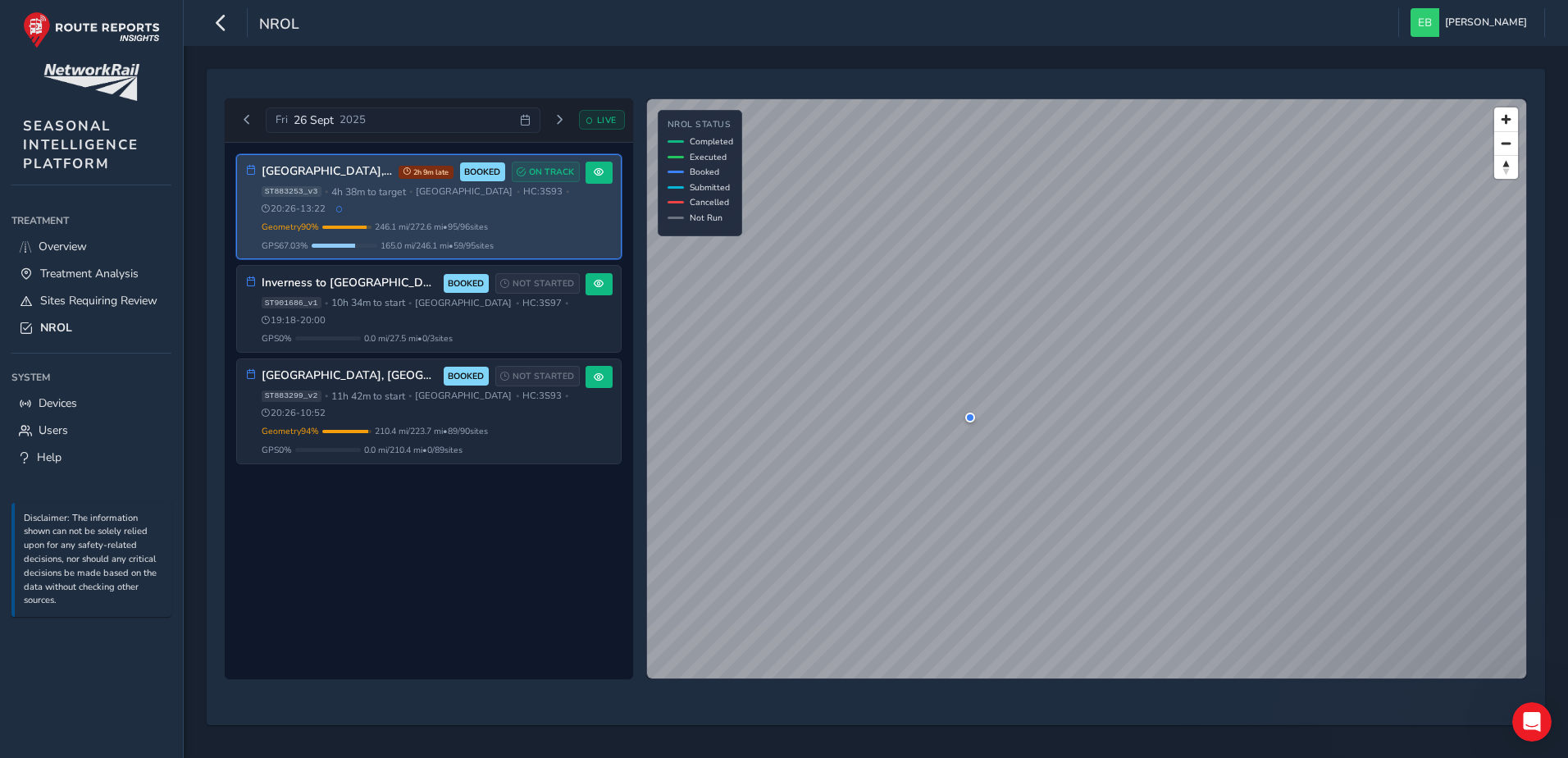
click at [565, 212] on div "ST883253_v3 • 4h 38m to target • Scotland • HC: 3S93 • 20:26 - 13:22" at bounding box center [421, 200] width 318 height 31
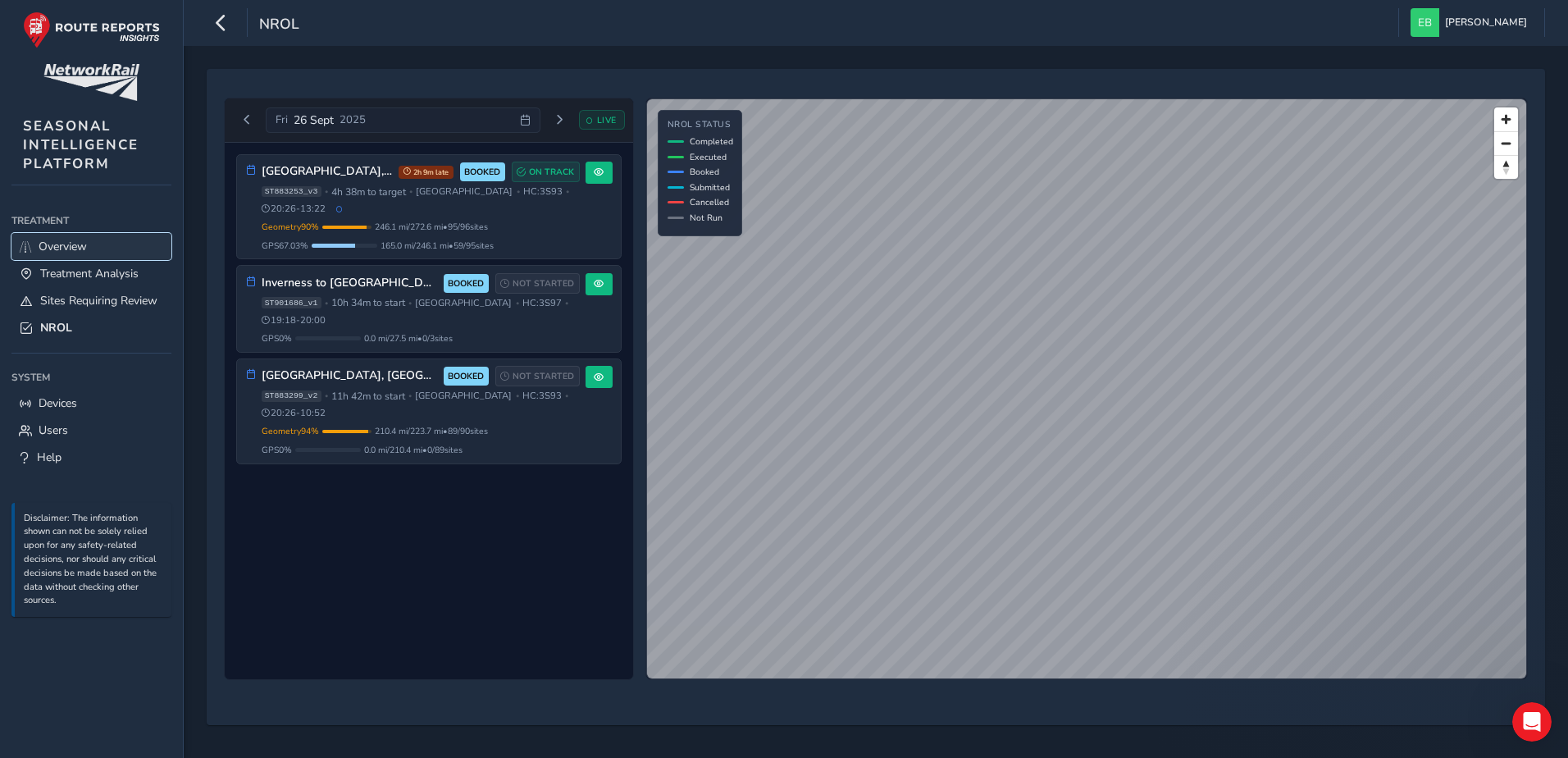
click at [69, 253] on span "Overview" at bounding box center [62, 247] width 48 height 16
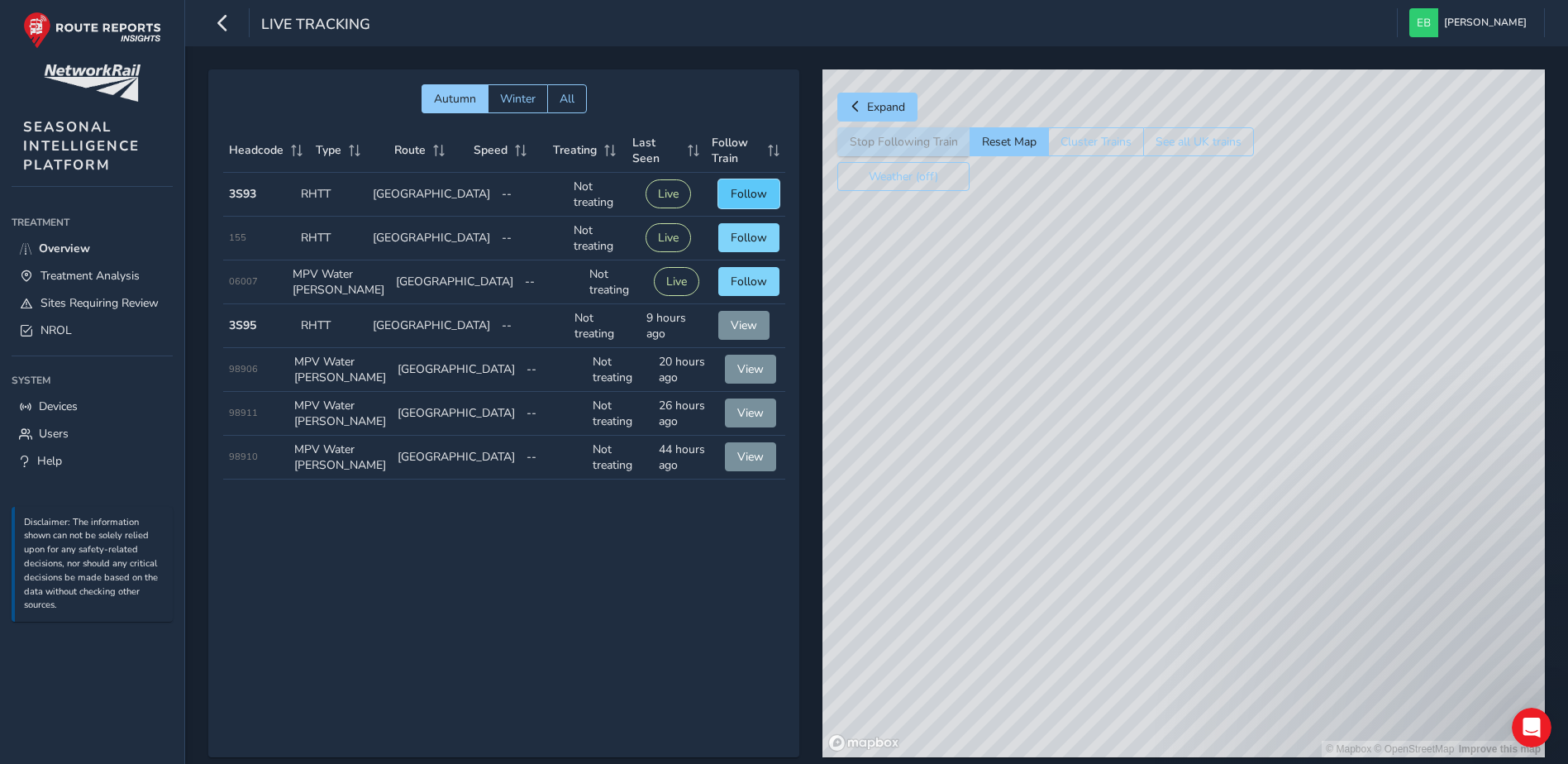
click at [747, 196] on span "Follow" at bounding box center [748, 194] width 36 height 16
click at [397, 196] on td "Route Scotland" at bounding box center [425, 195] width 129 height 44
click at [599, 192] on td "Treating Not treating" at bounding box center [593, 195] width 69 height 44
click at [1183, 409] on div "© Mapbox © OpenStreetMap Improve this map © Maxar" at bounding box center [1183, 414] width 722 height 688
click at [744, 196] on span "Following" at bounding box center [741, 194] width 52 height 16
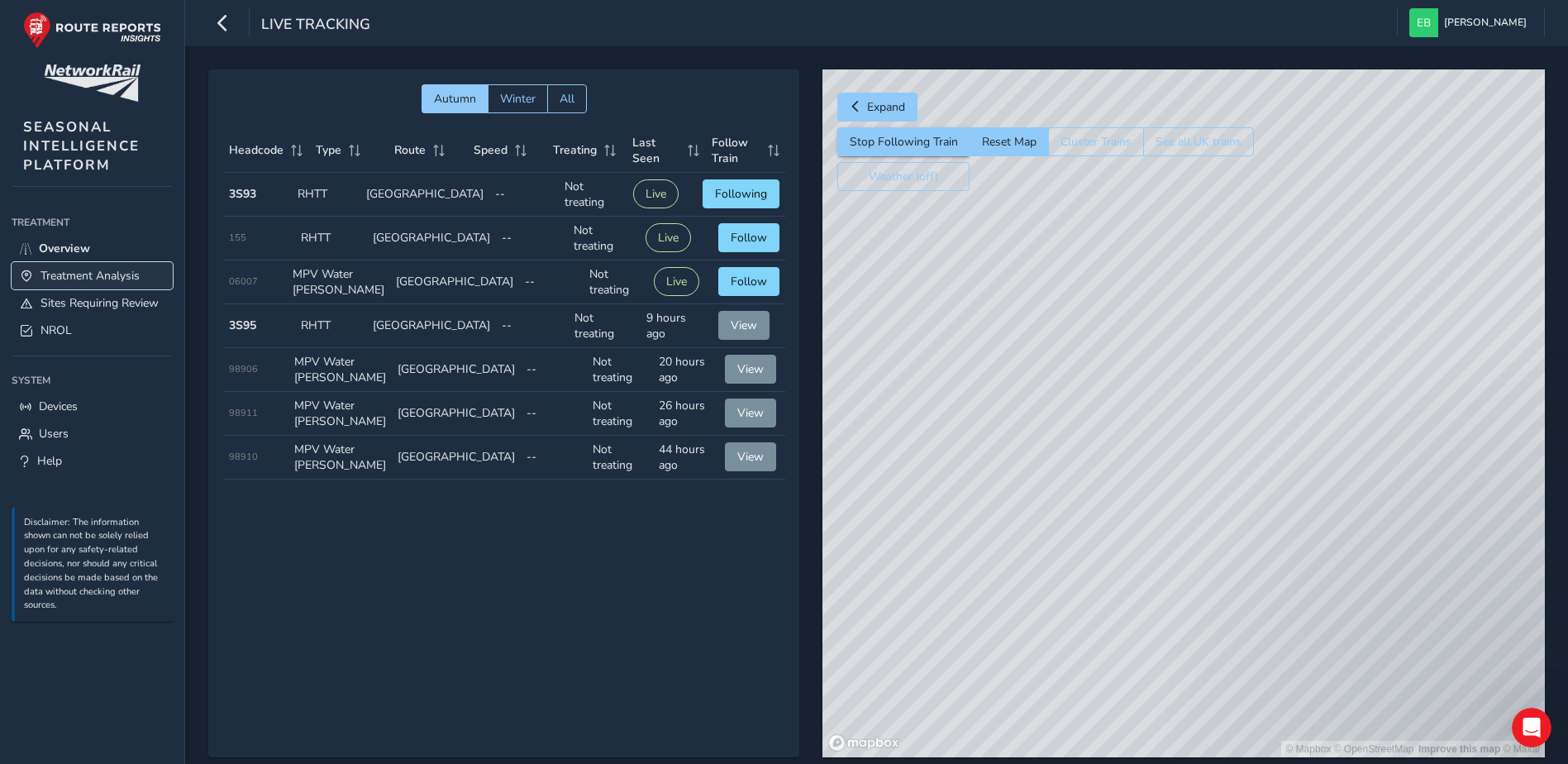
click at [100, 278] on span "Treatment Analysis" at bounding box center [90, 276] width 99 height 16
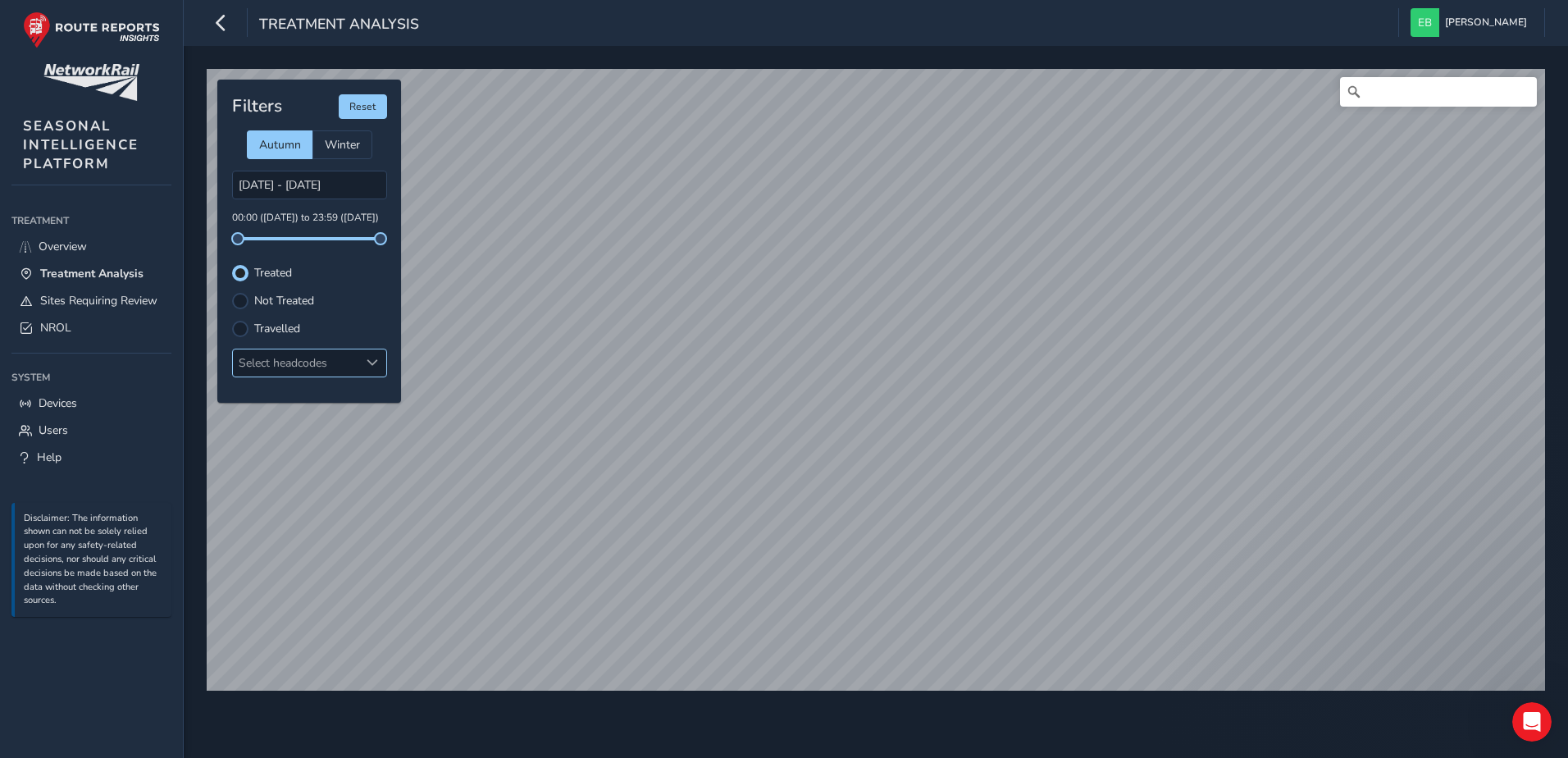
click at [284, 351] on div "Select headcodes" at bounding box center [296, 362] width 126 height 27
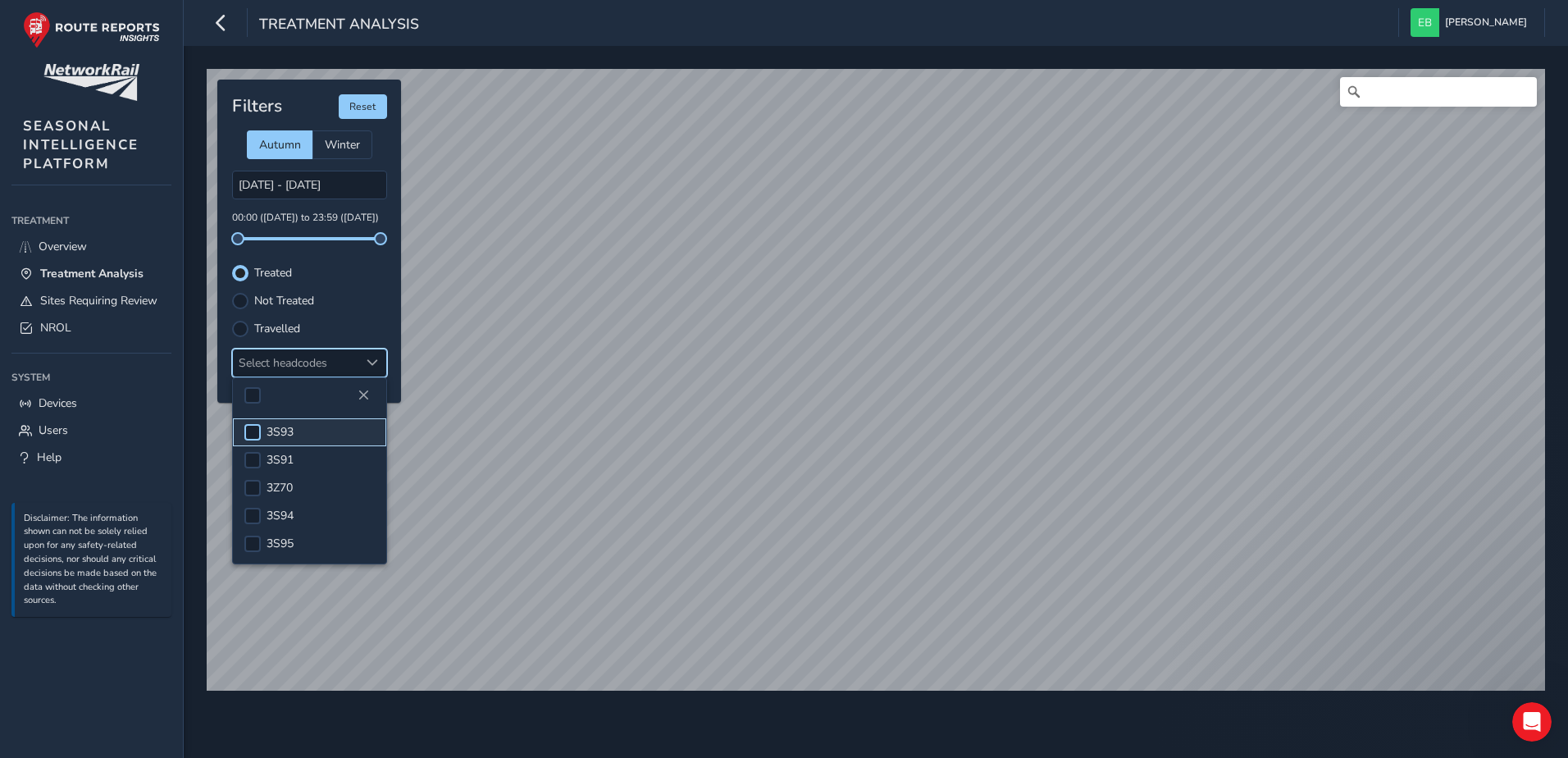
click at [256, 432] on div at bounding box center [252, 432] width 17 height 17
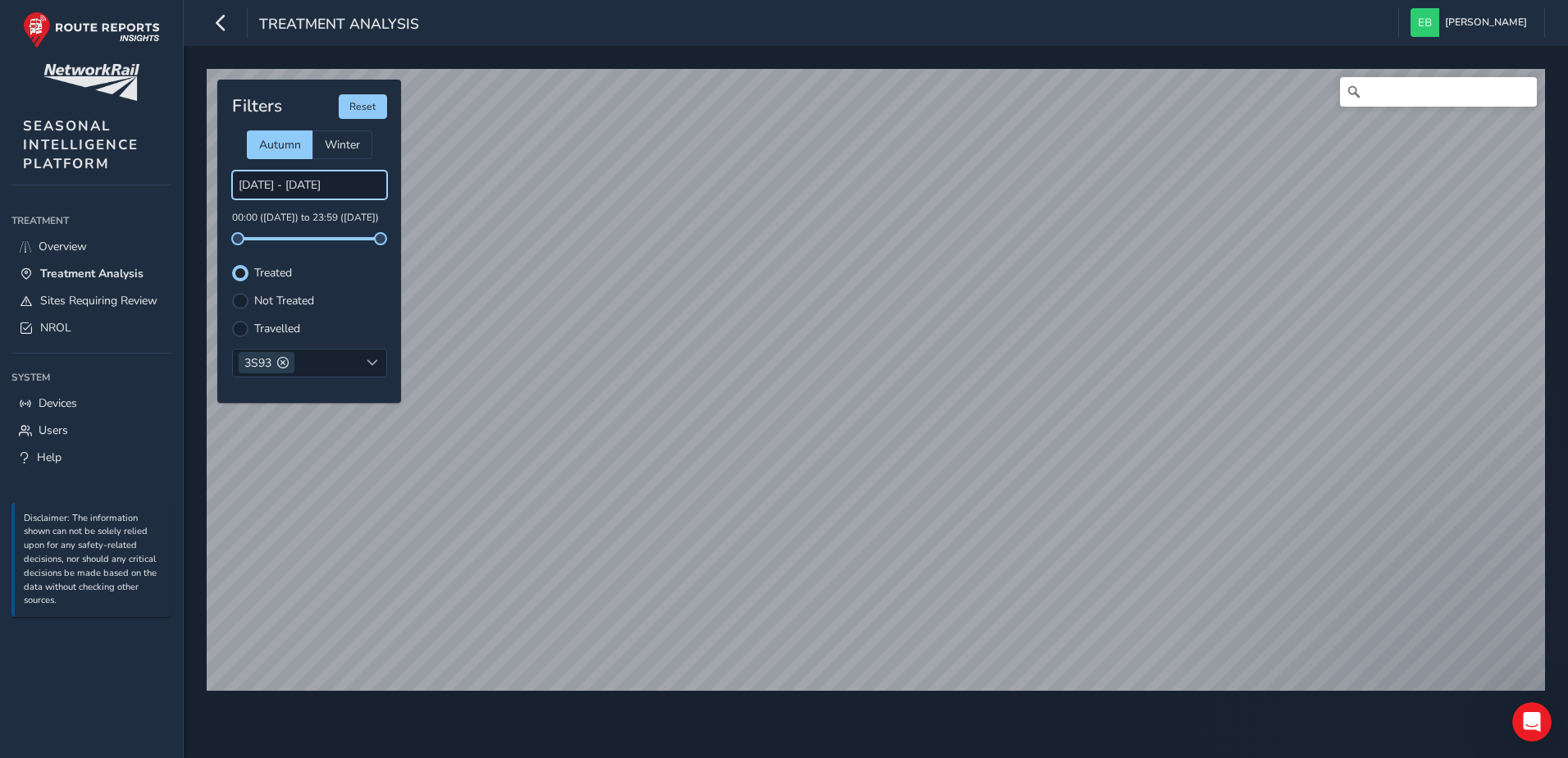
click at [312, 191] on input "25/09/2025 - 26/09/2025" at bounding box center [309, 185] width 155 height 29
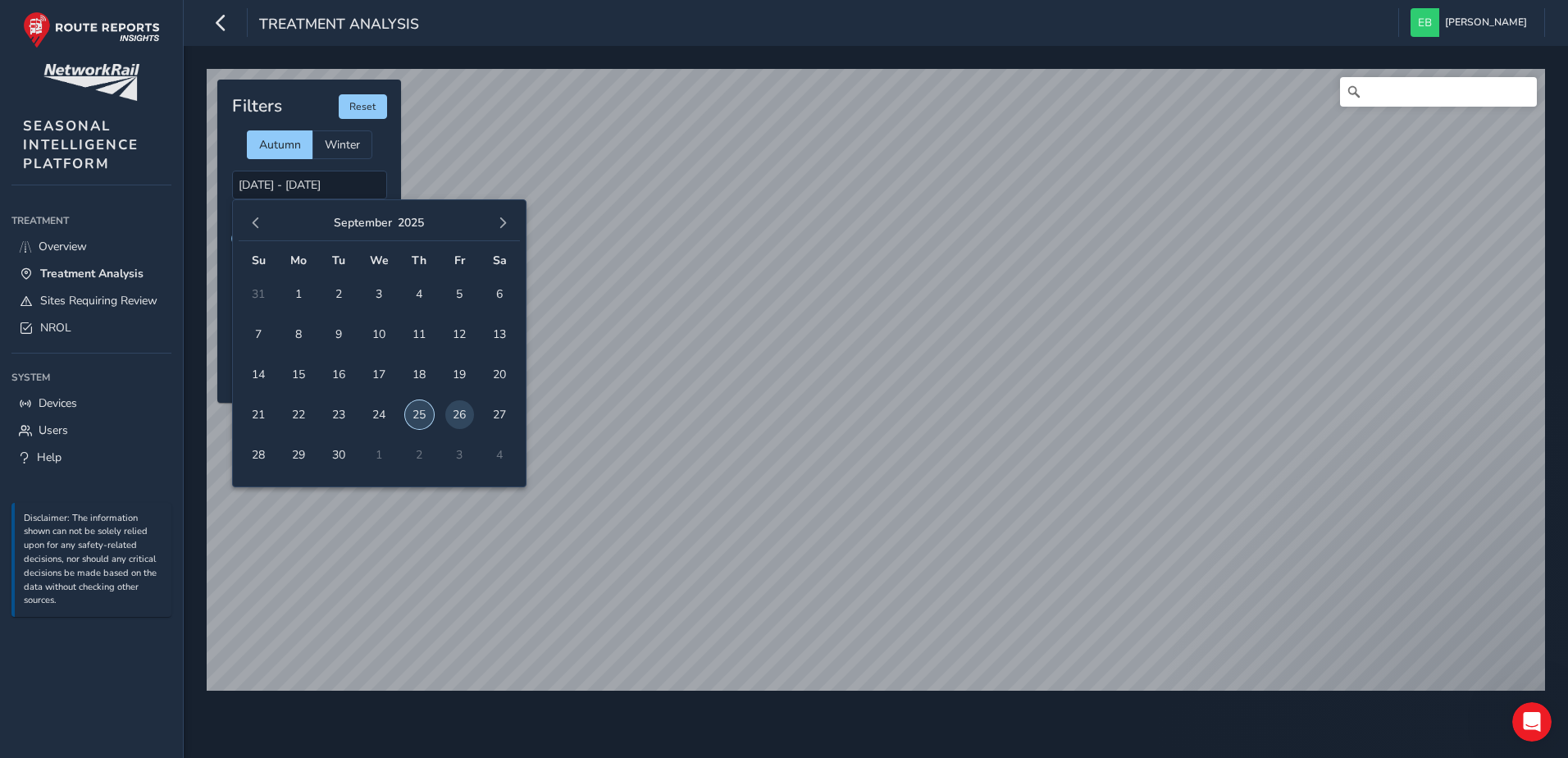
click at [420, 412] on span "25" at bounding box center [419, 414] width 29 height 29
click at [452, 414] on span "26" at bounding box center [459, 414] width 29 height 29
click at [327, 179] on input "25/09/2025 - 26/09/2025" at bounding box center [309, 185] width 155 height 29
click at [424, 406] on span "25" at bounding box center [419, 414] width 29 height 29
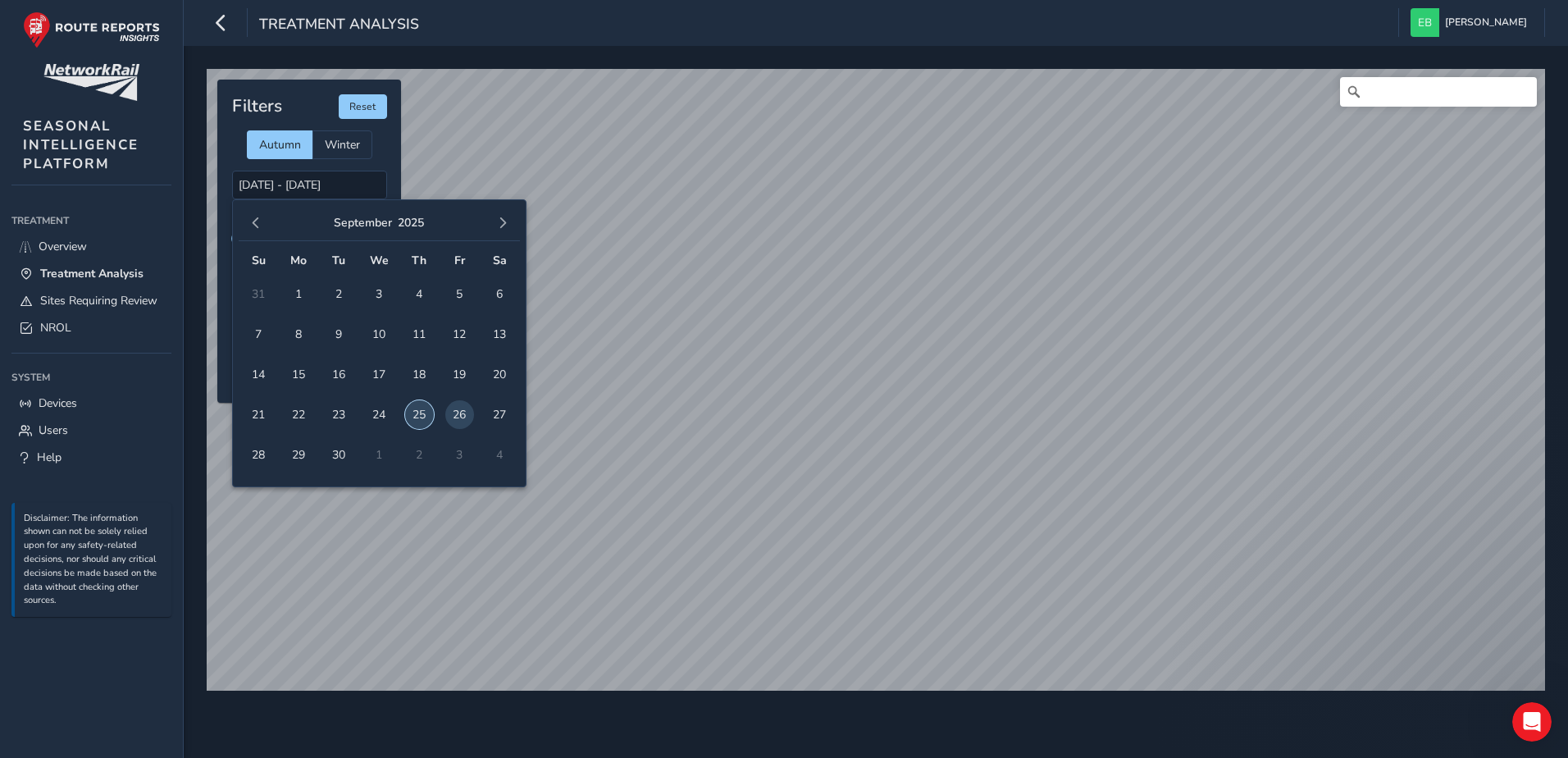
click at [424, 406] on span "25" at bounding box center [419, 414] width 29 height 29
type input "25/09/2025 - 25/09/2025"
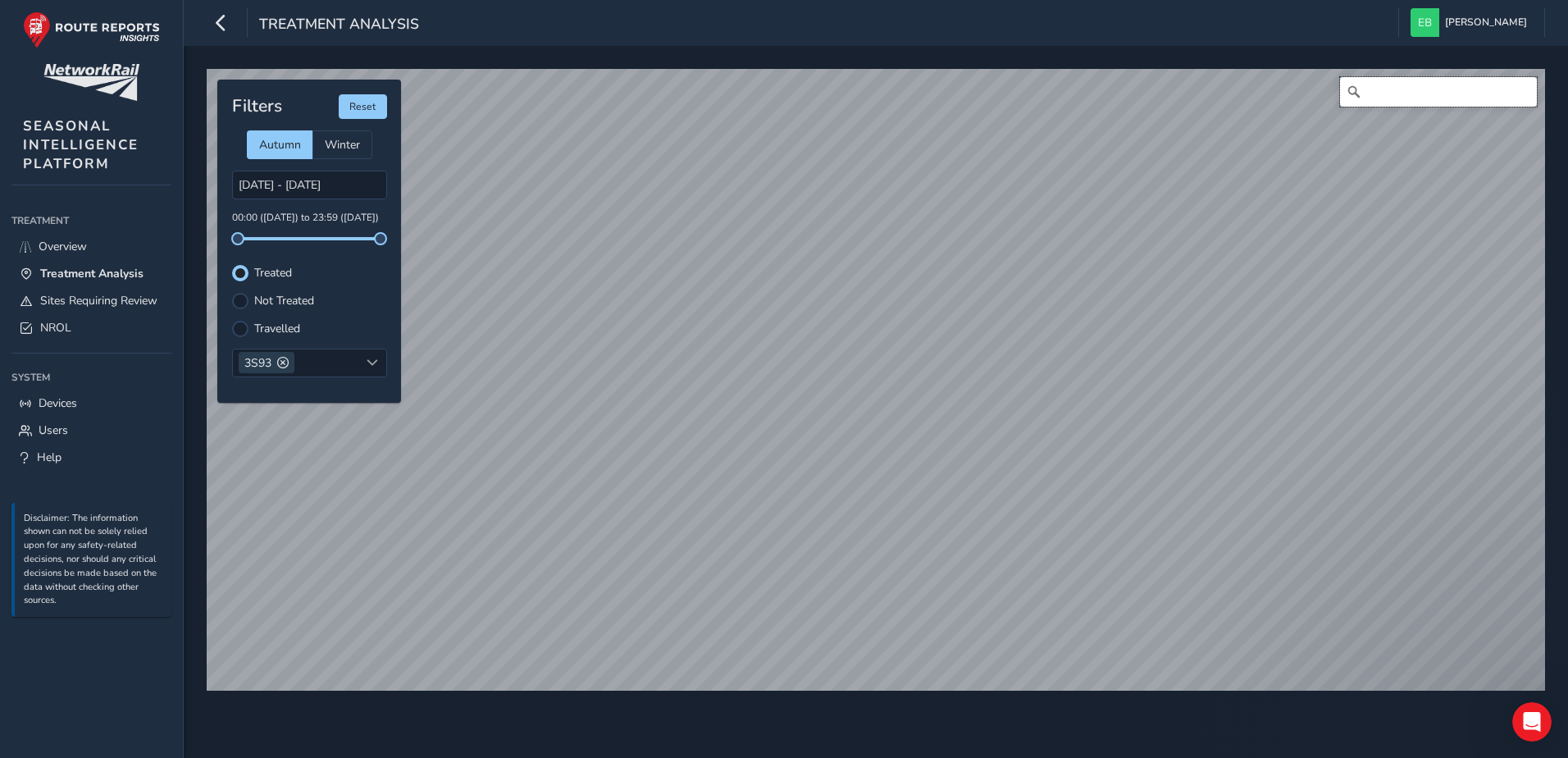
click at [1390, 102] on input "Search" at bounding box center [1438, 92] width 197 height 30
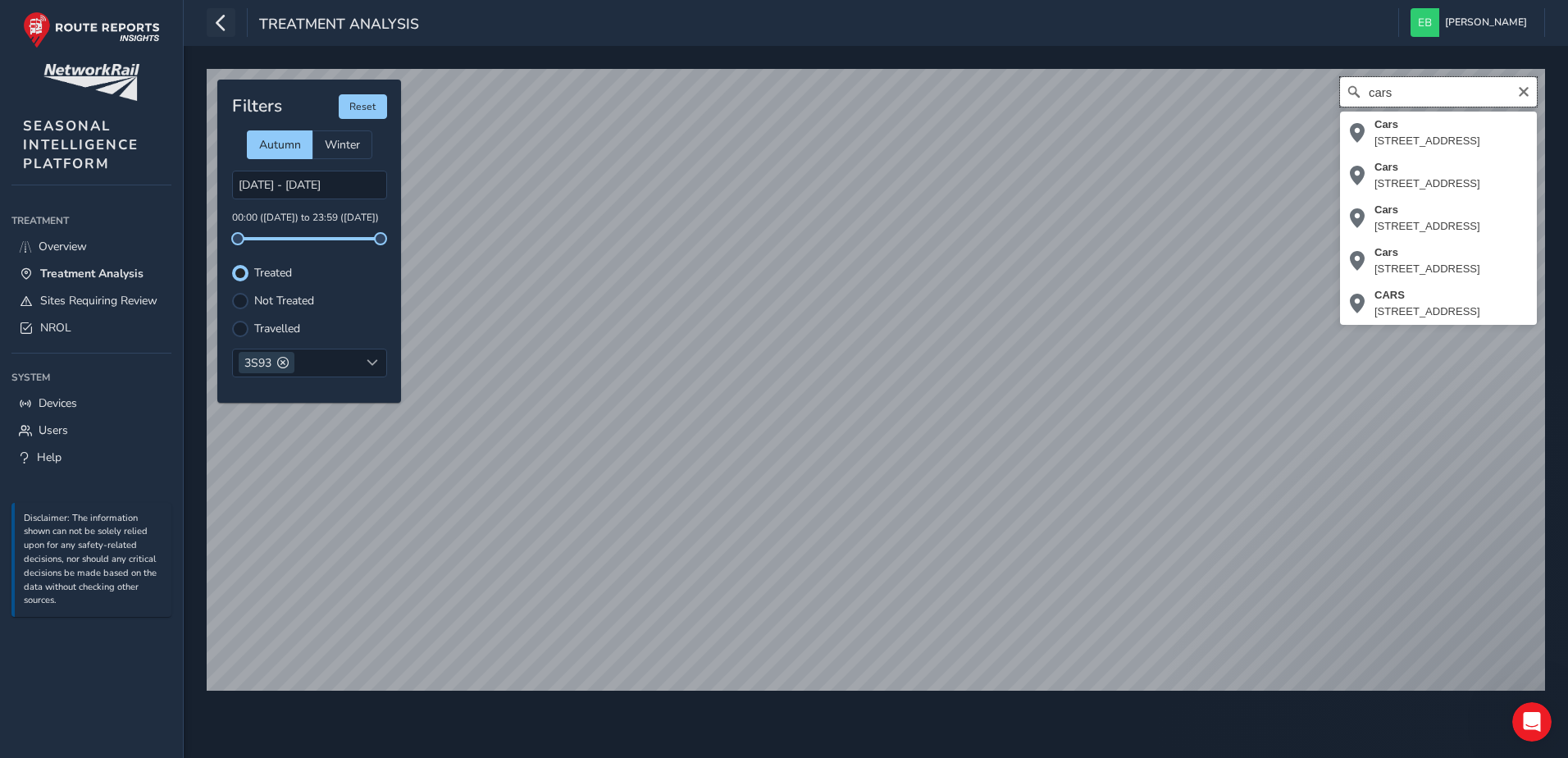
type input "cars"
click at [221, 32] on icon "button" at bounding box center [221, 22] width 18 height 29
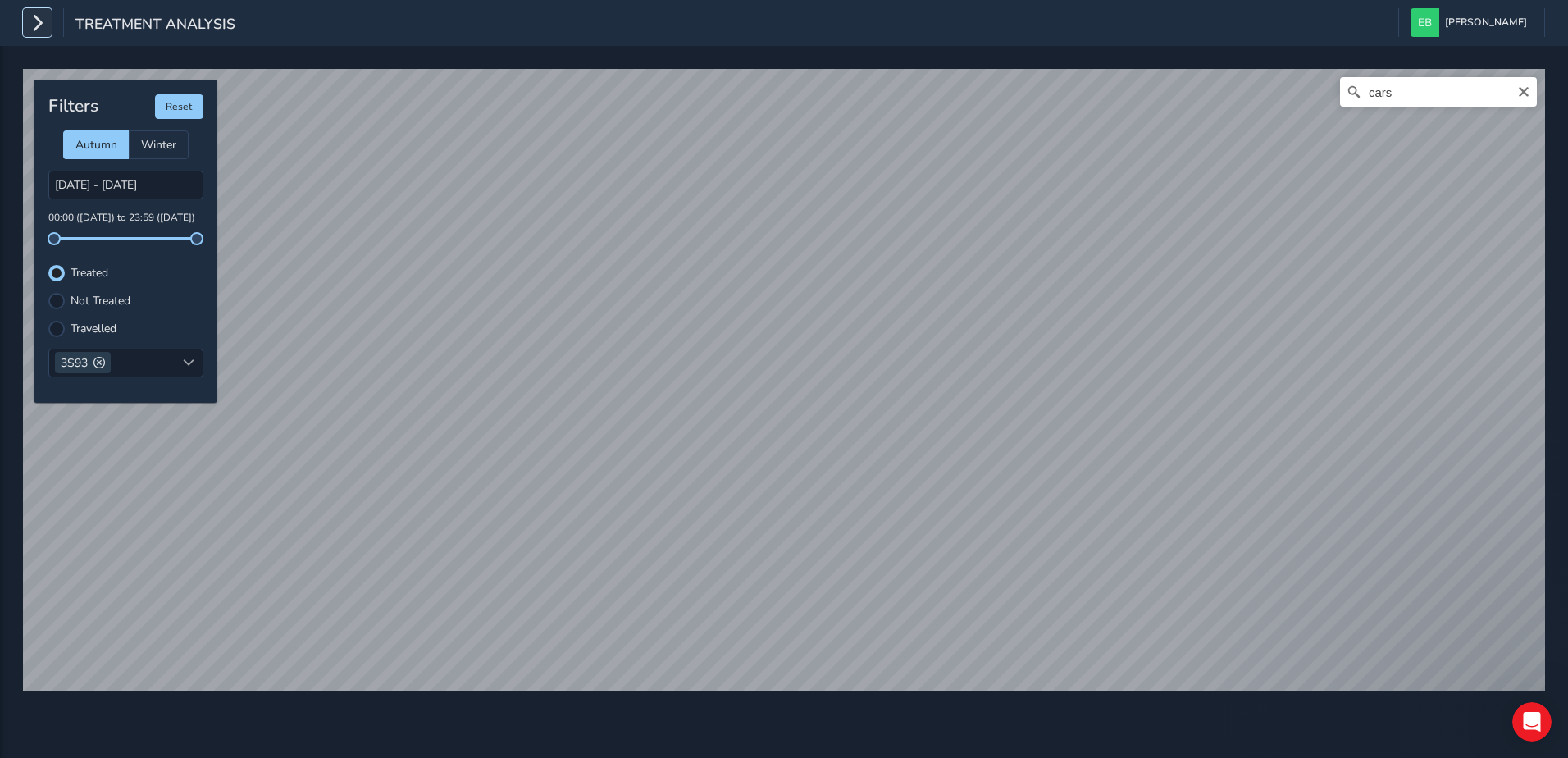
click at [44, 27] on icon "button" at bounding box center [38, 22] width 18 height 29
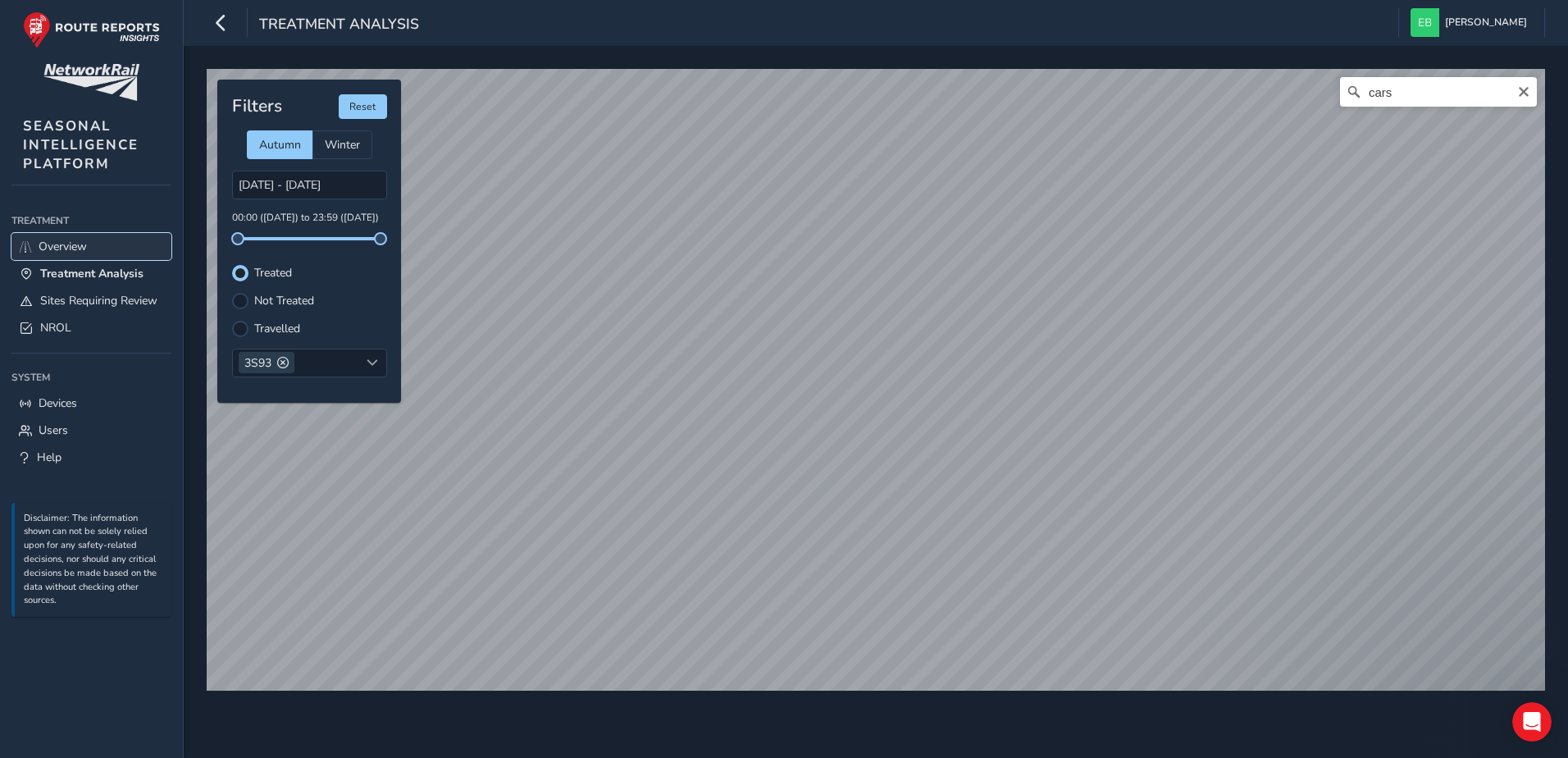
click at [60, 247] on span "Overview" at bounding box center [62, 247] width 48 height 16
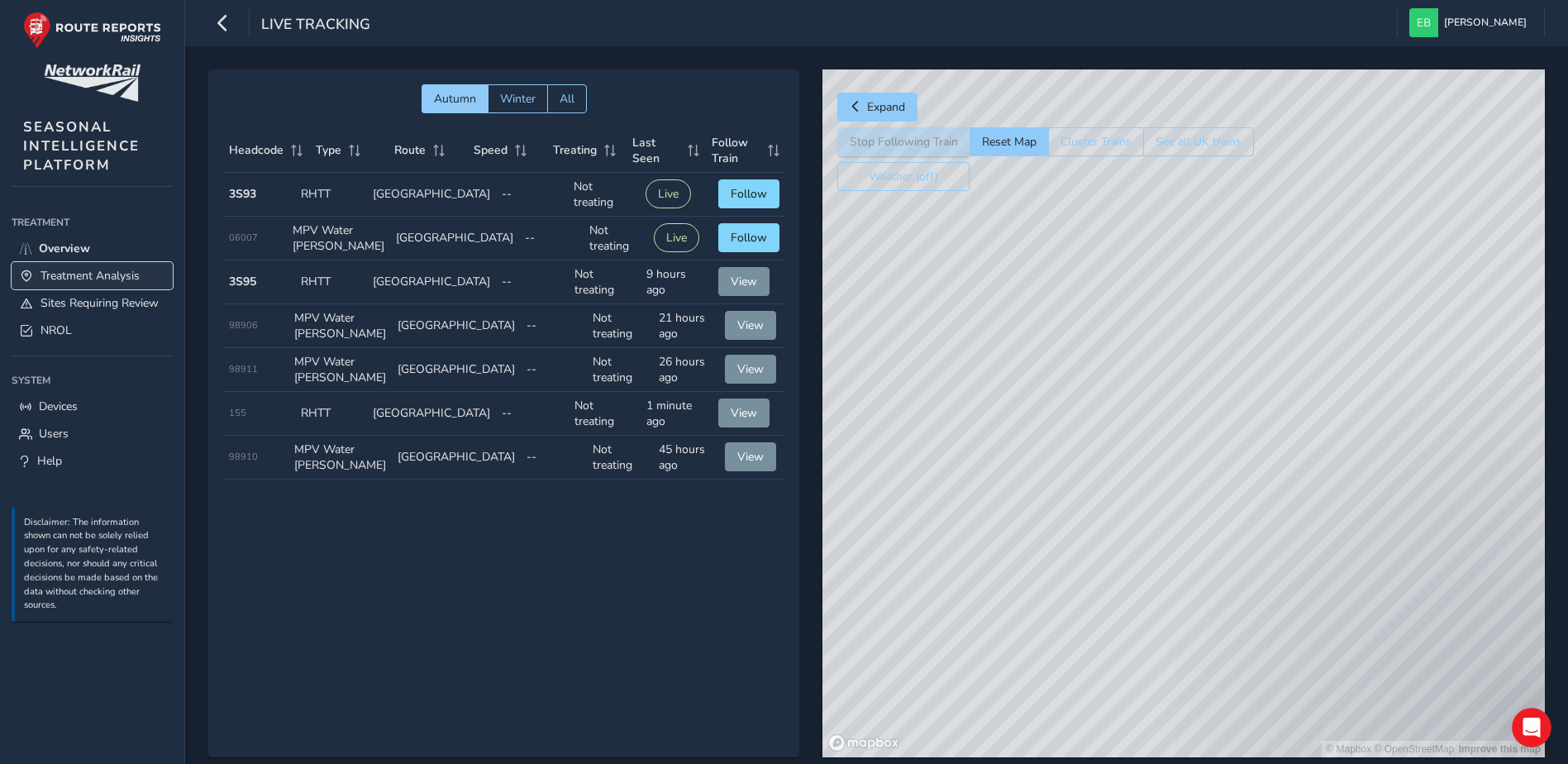
click at [114, 276] on span "Treatment Analysis" at bounding box center [90, 276] width 99 height 16
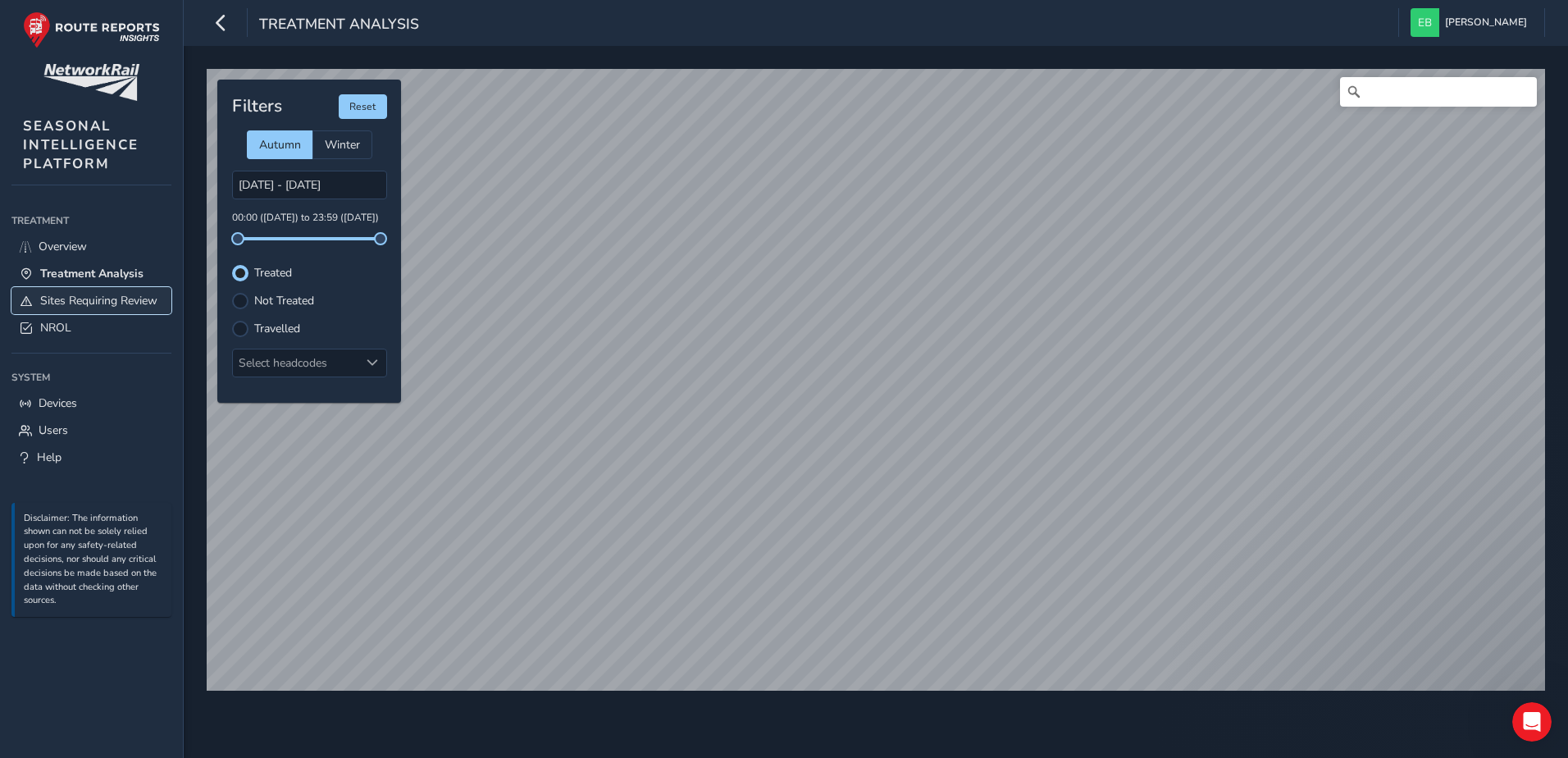
click at [99, 300] on span "Sites Requiring Review" at bounding box center [99, 301] width 117 height 16
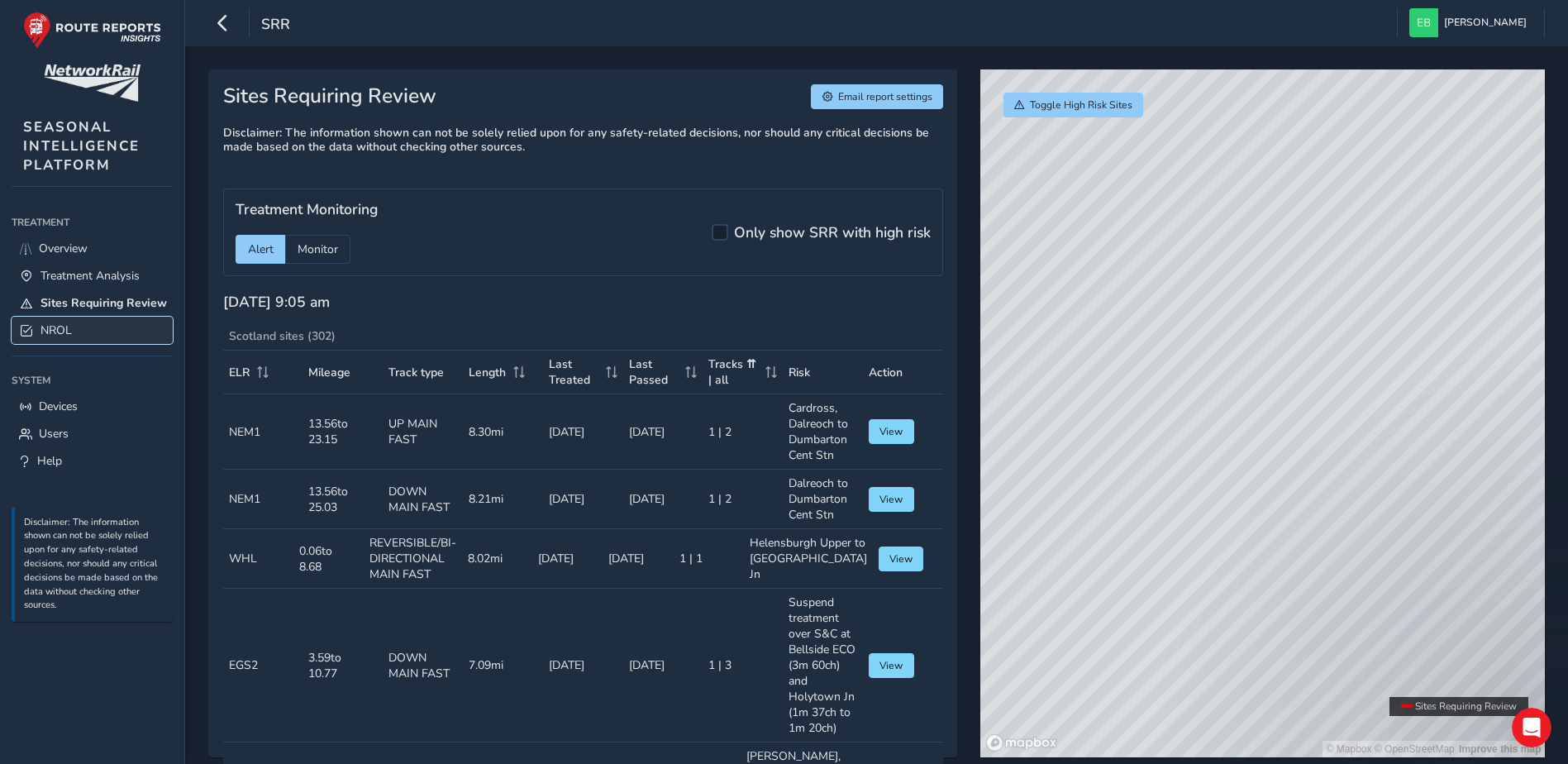
click at [80, 333] on link "NROL" at bounding box center [92, 330] width 161 height 27
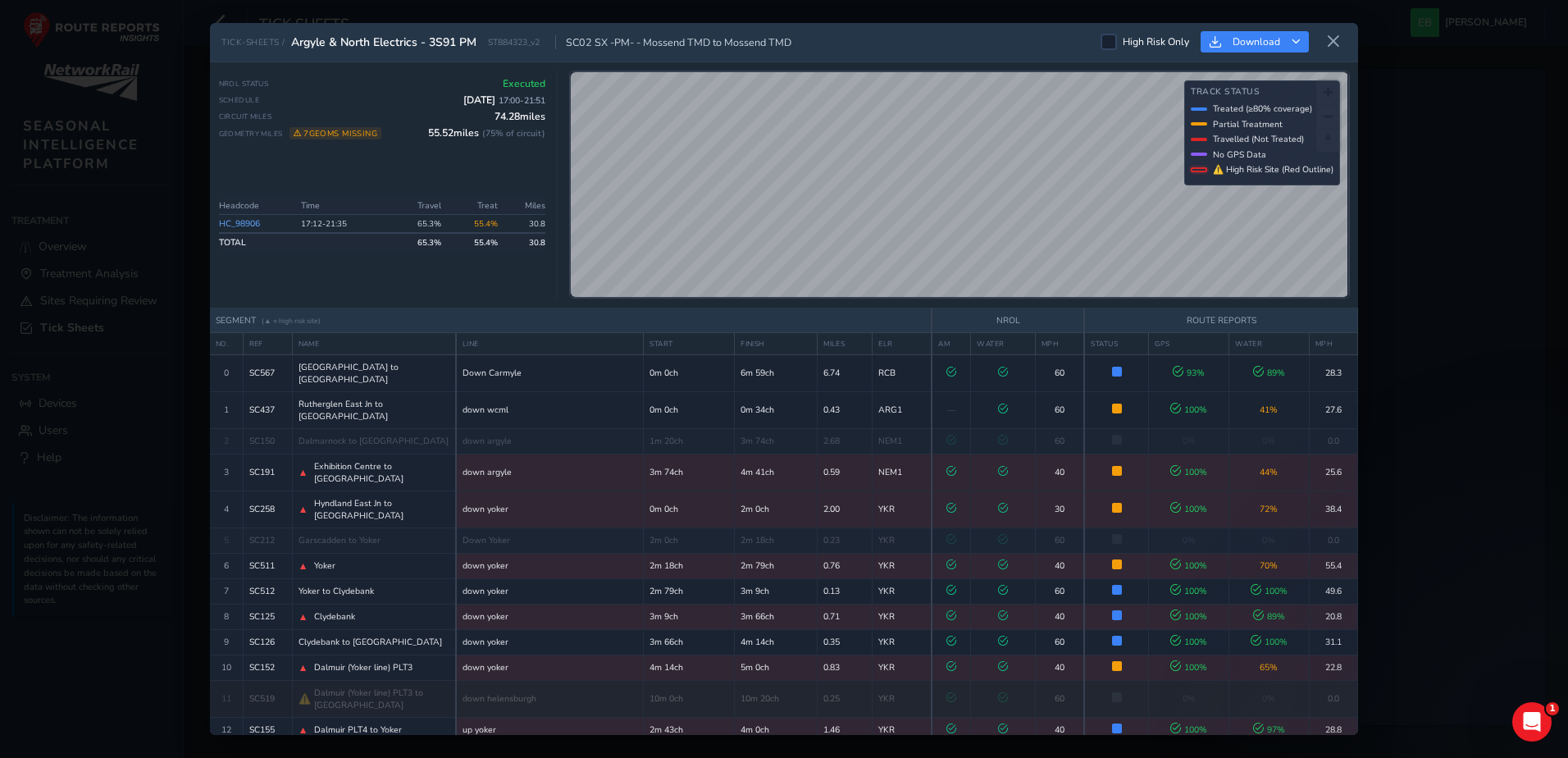
scroll to position [702, 0]
